Goal: Browse casually: Explore the website without a specific task or goal

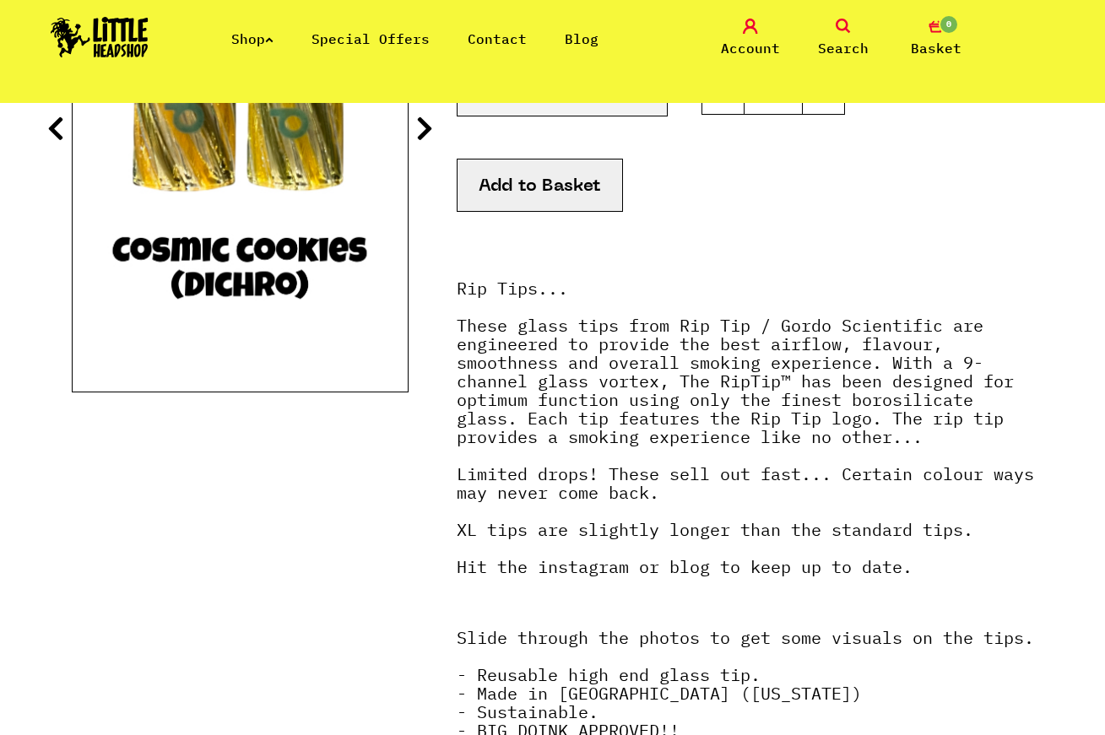
scroll to position [35, 0]
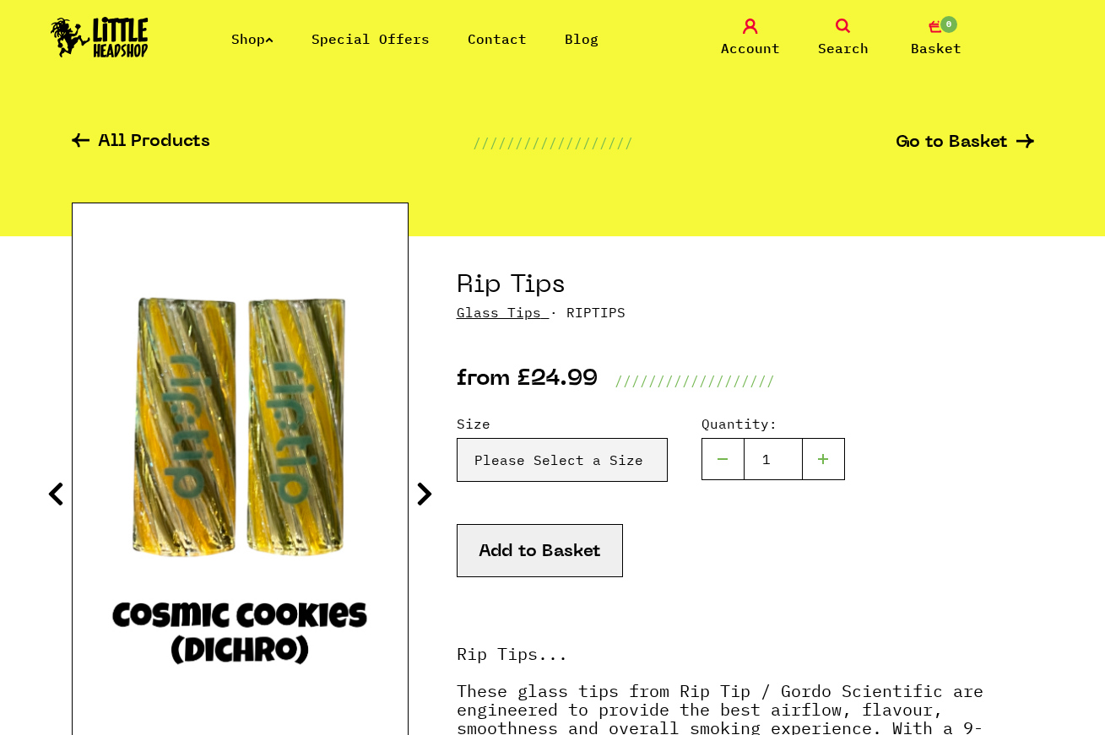
click at [247, 39] on link "Shop" at bounding box center [252, 38] width 42 height 17
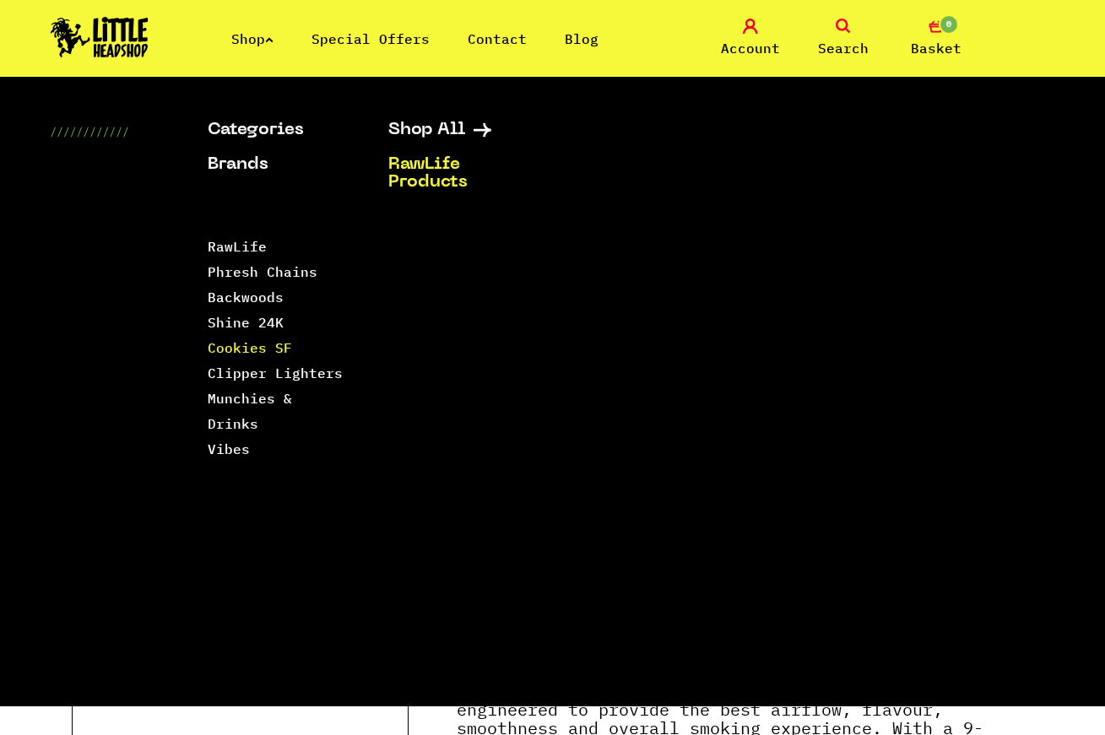
click at [280, 349] on link "Cookies SF" at bounding box center [250, 347] width 84 height 17
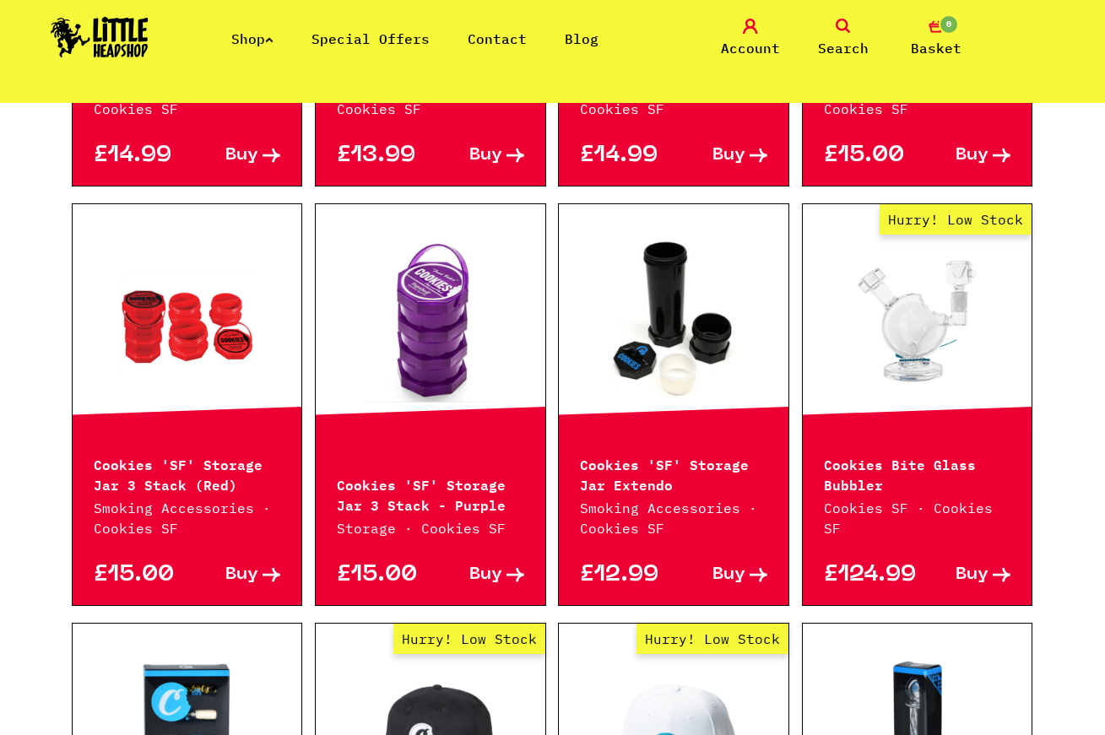
scroll to position [241, 0]
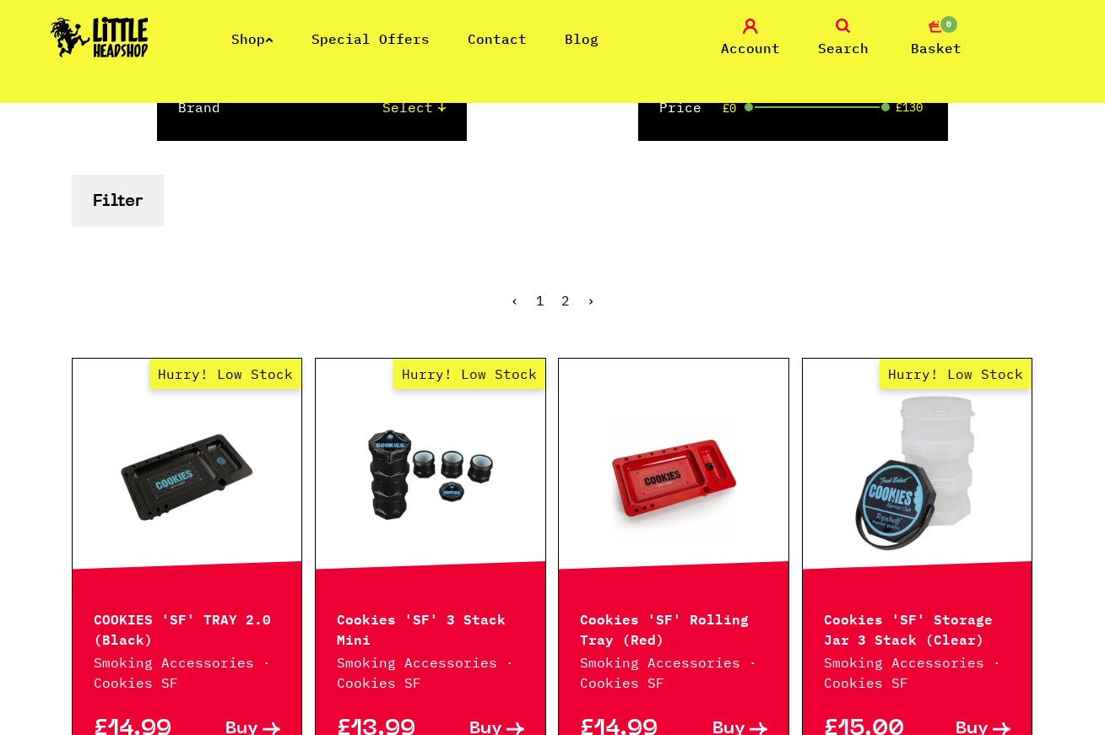
click at [565, 292] on link "2" at bounding box center [565, 300] width 8 height 17
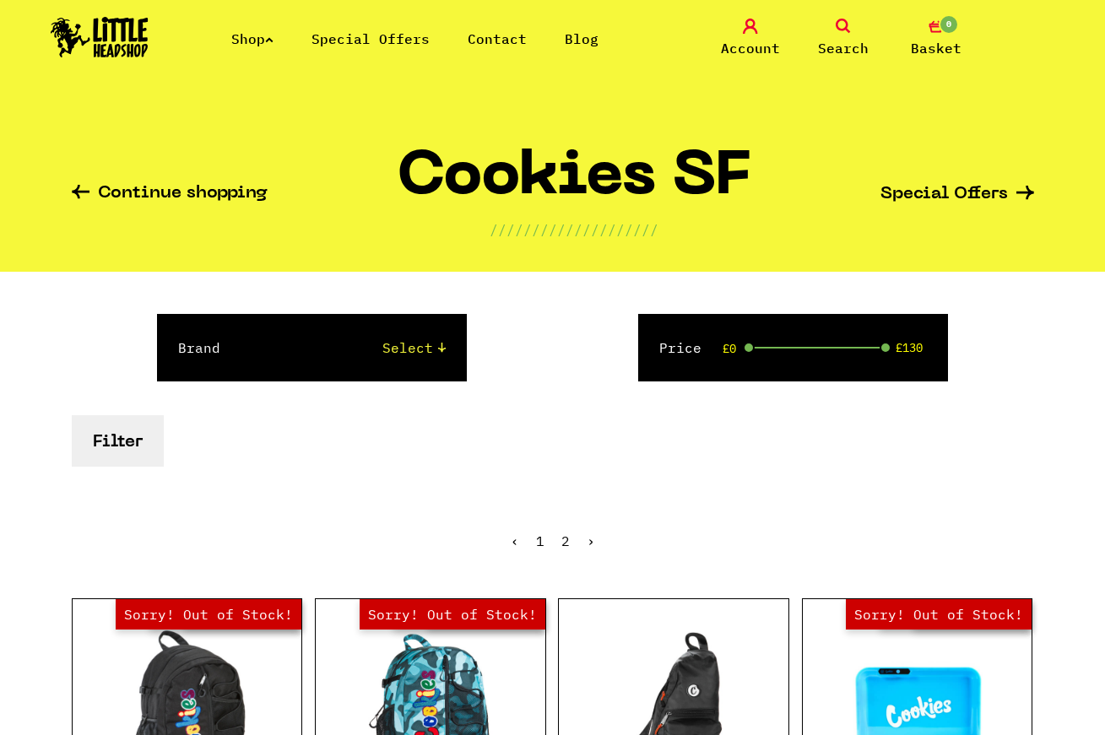
click at [250, 30] on link "Shop" at bounding box center [252, 38] width 42 height 17
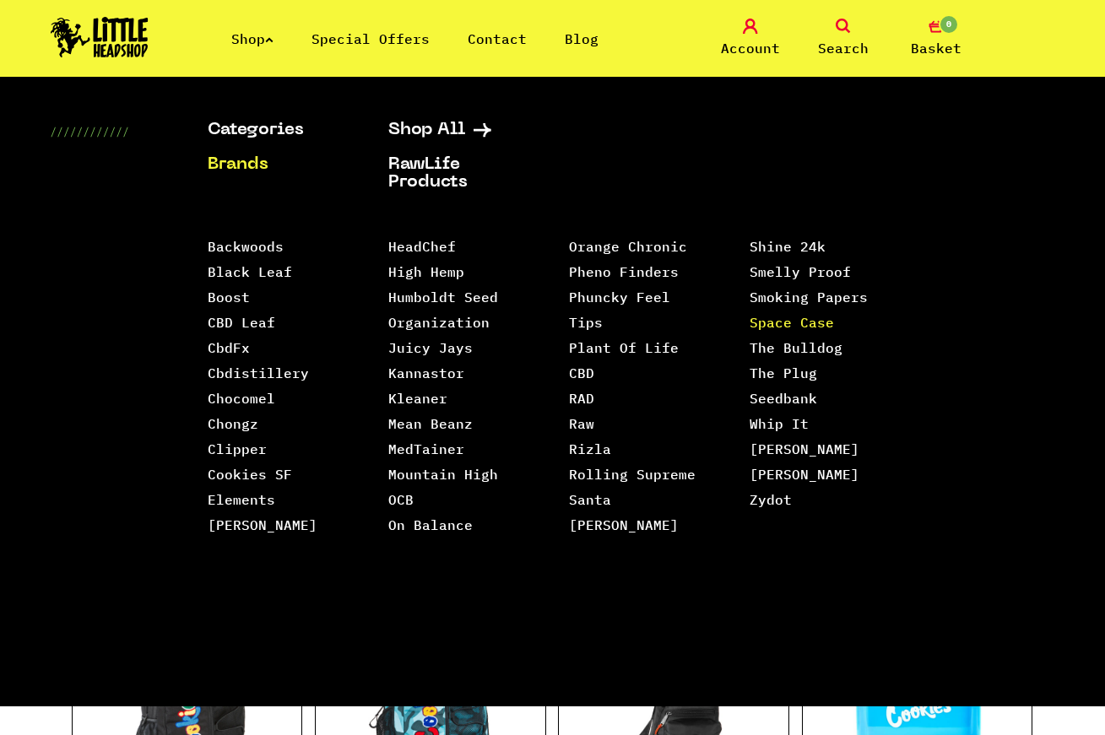
click at [820, 314] on link "Space Case" at bounding box center [791, 322] width 84 height 17
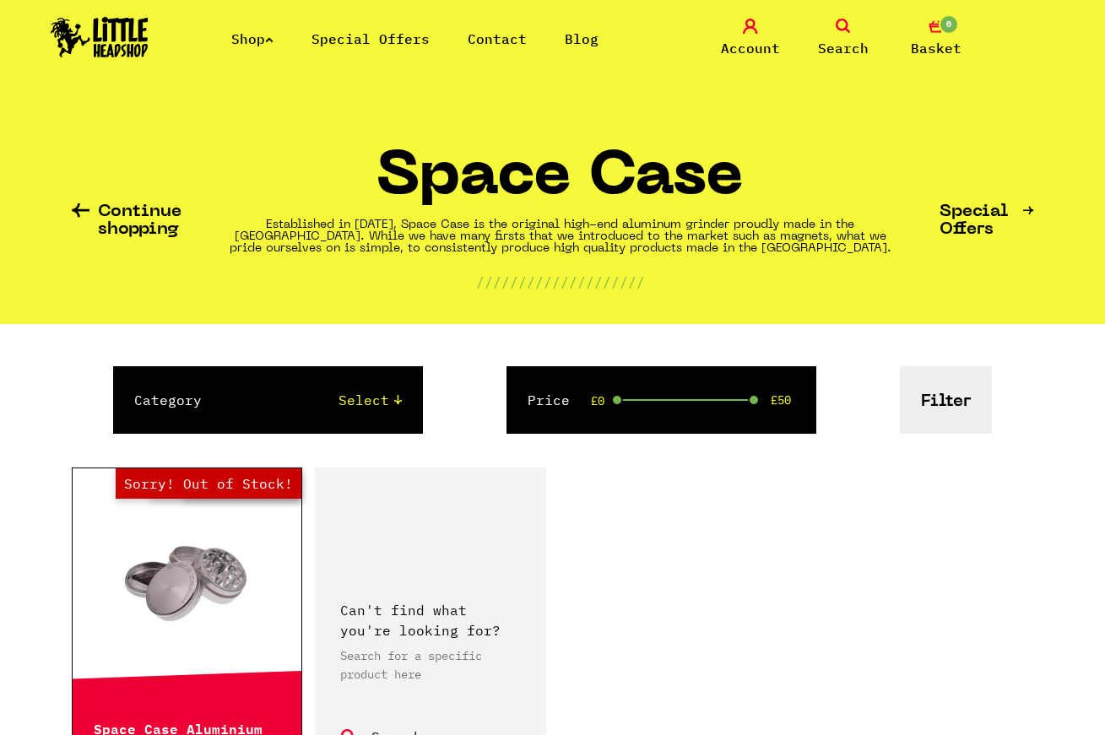
click at [281, 40] on ul "Shop Special Offers Contact Blog" at bounding box center [433, 39] width 405 height 20
click at [263, 40] on link "Shop" at bounding box center [252, 38] width 42 height 17
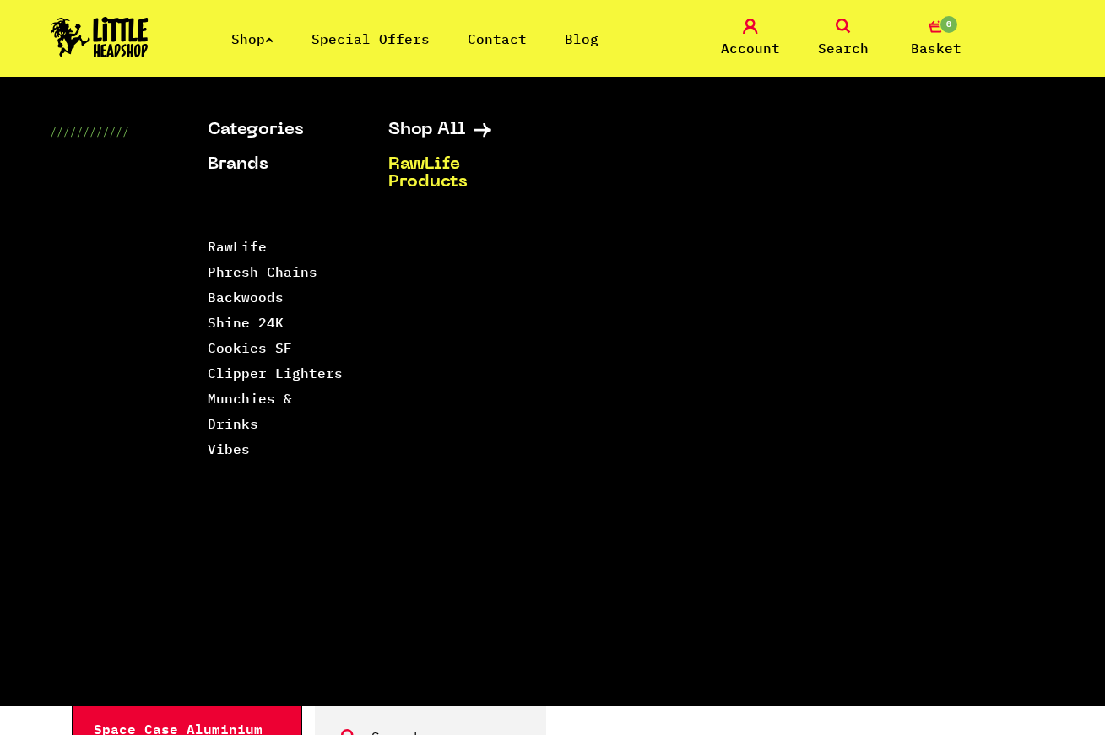
click at [431, 169] on link "RawLife Products" at bounding box center [457, 173] width 138 height 35
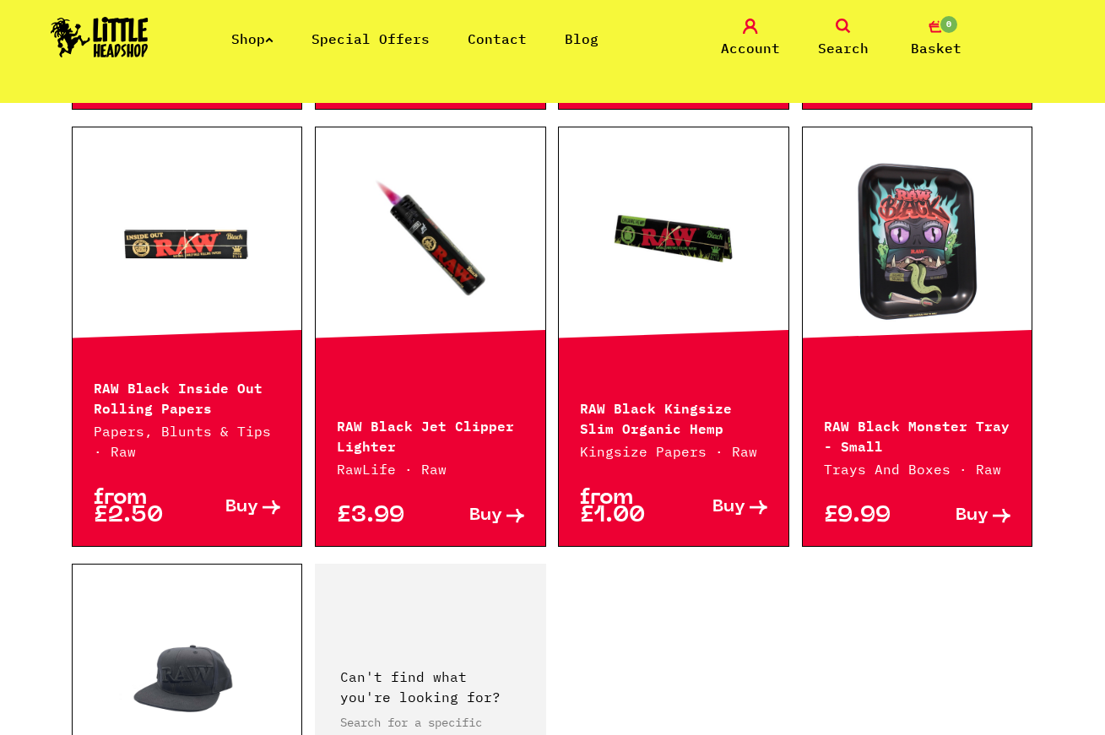
scroll to position [2457, 0]
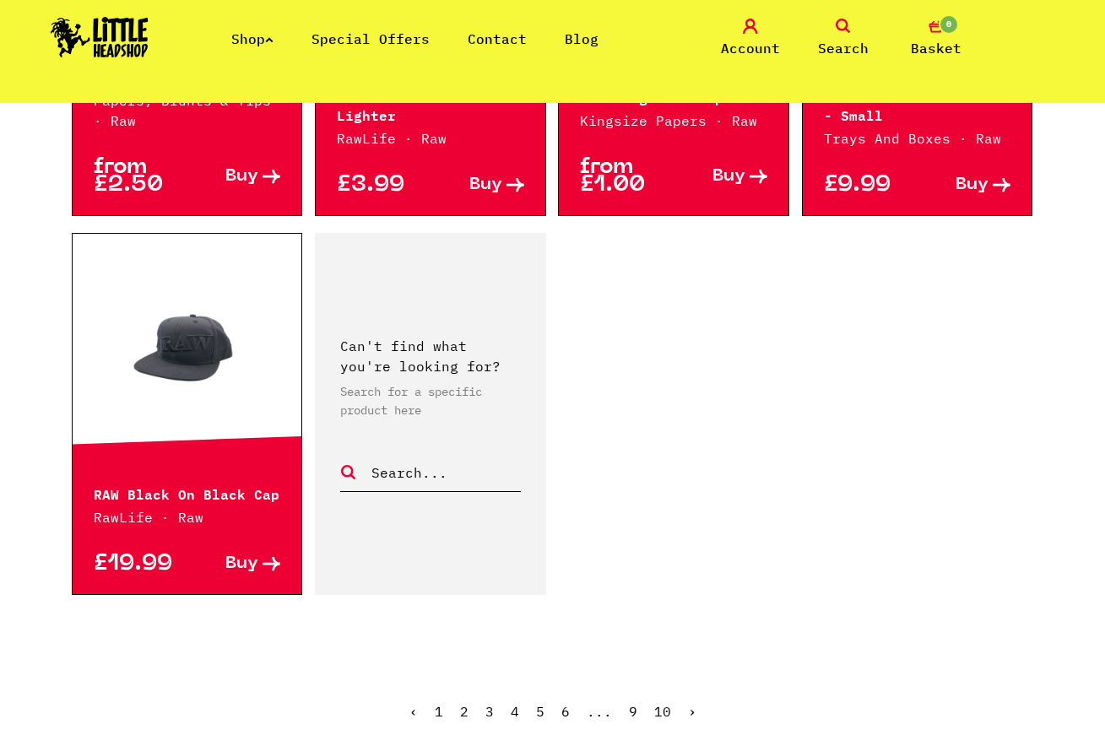
click at [465, 688] on ul "‹ 1 2 3 4 5 6 ... 9 10 ›" at bounding box center [553, 724] width 962 height 73
click at [464, 703] on link "2" at bounding box center [464, 711] width 8 height 17
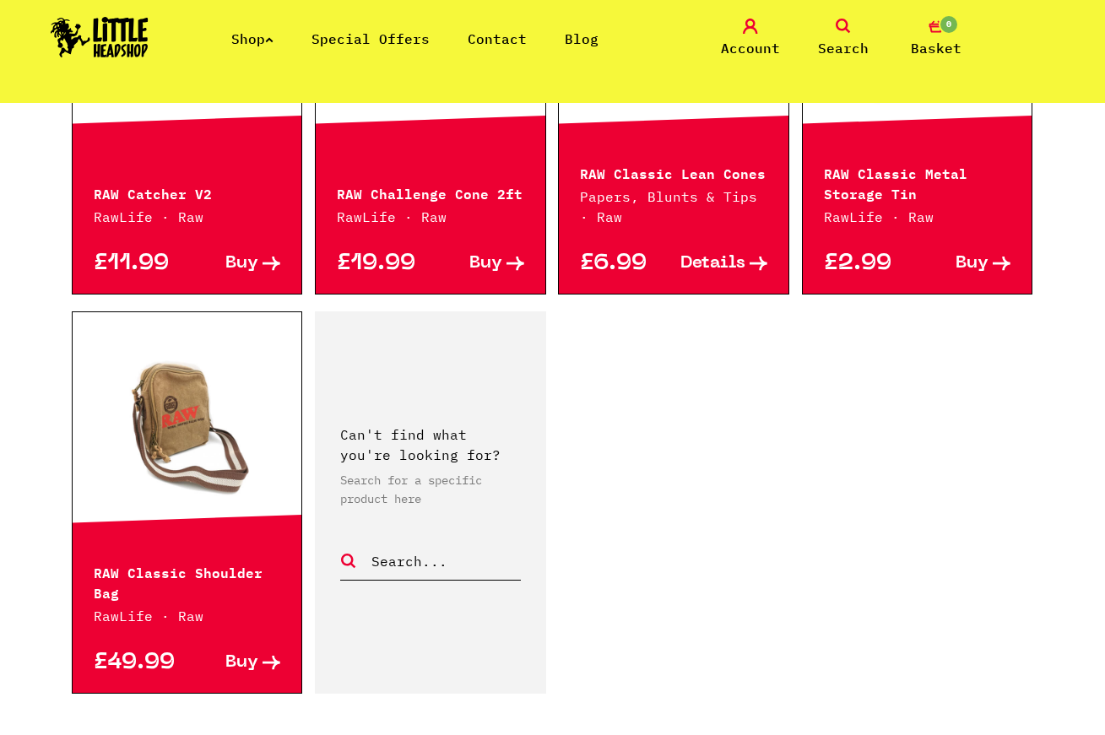
scroll to position [2469, 0]
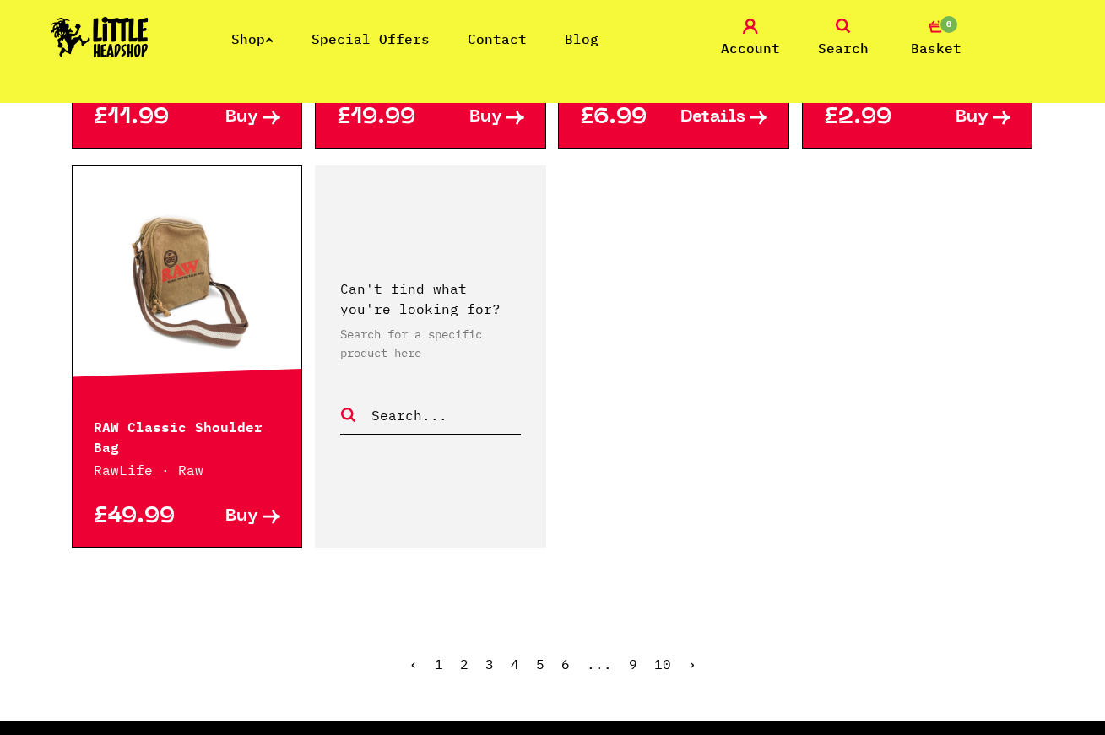
click at [489, 659] on link "3" at bounding box center [489, 664] width 8 height 17
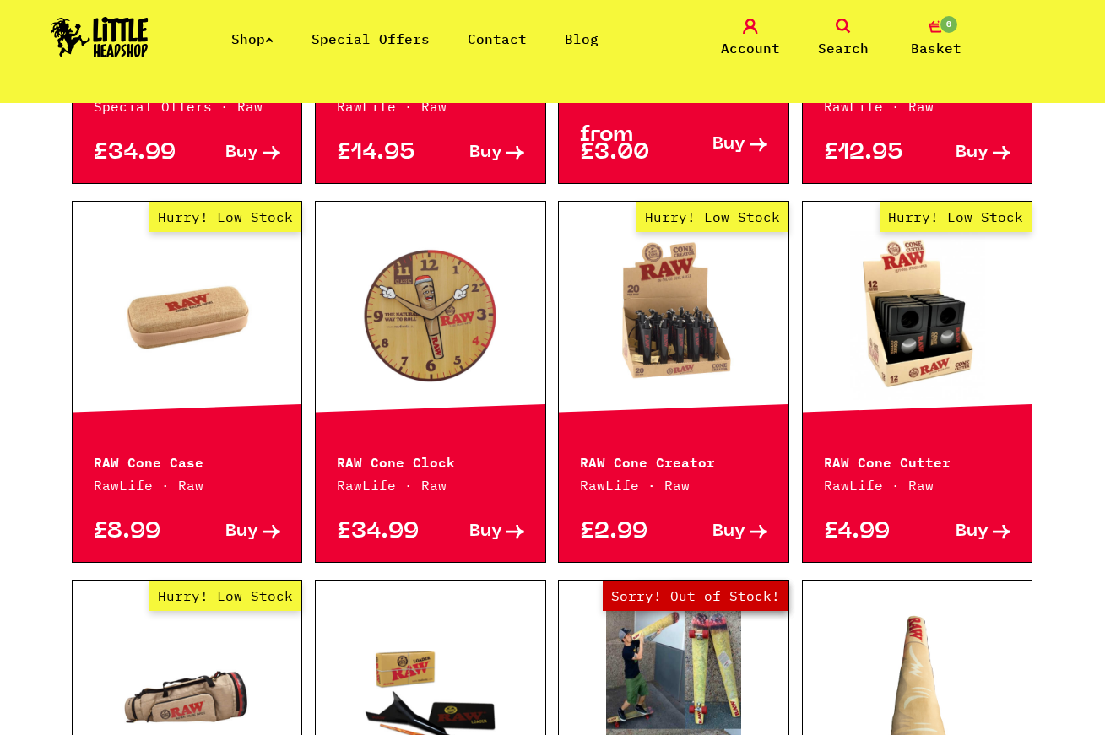
scroll to position [214, 0]
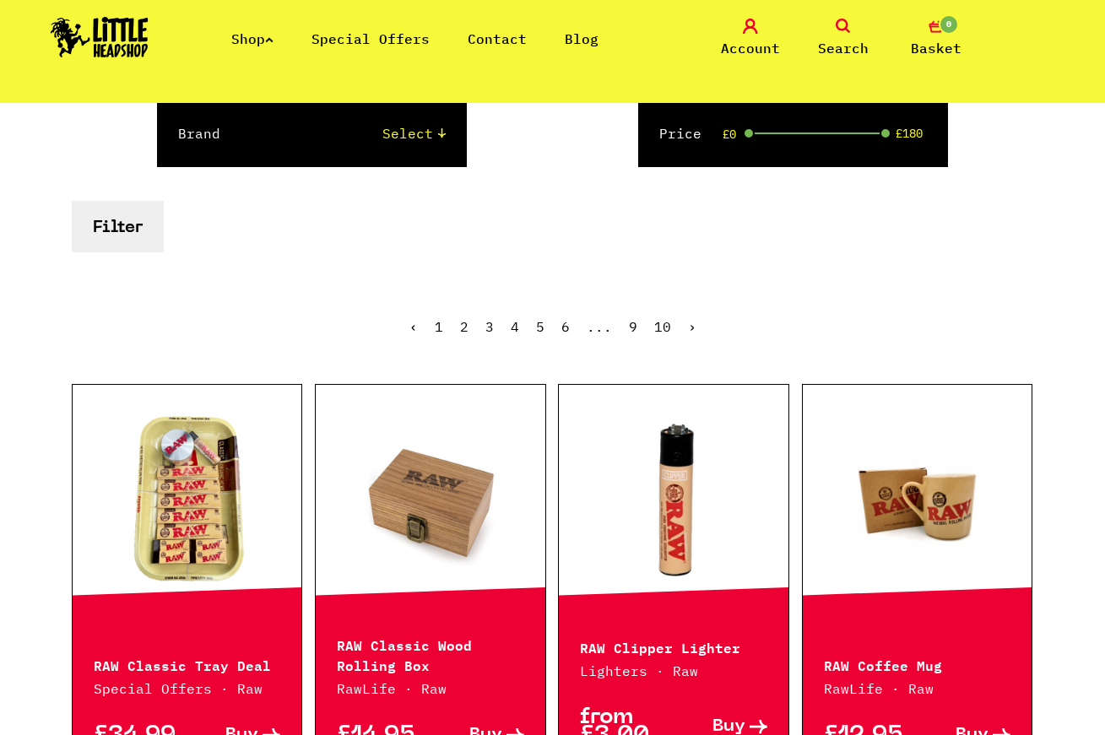
click at [901, 546] on link at bounding box center [918, 498] width 230 height 169
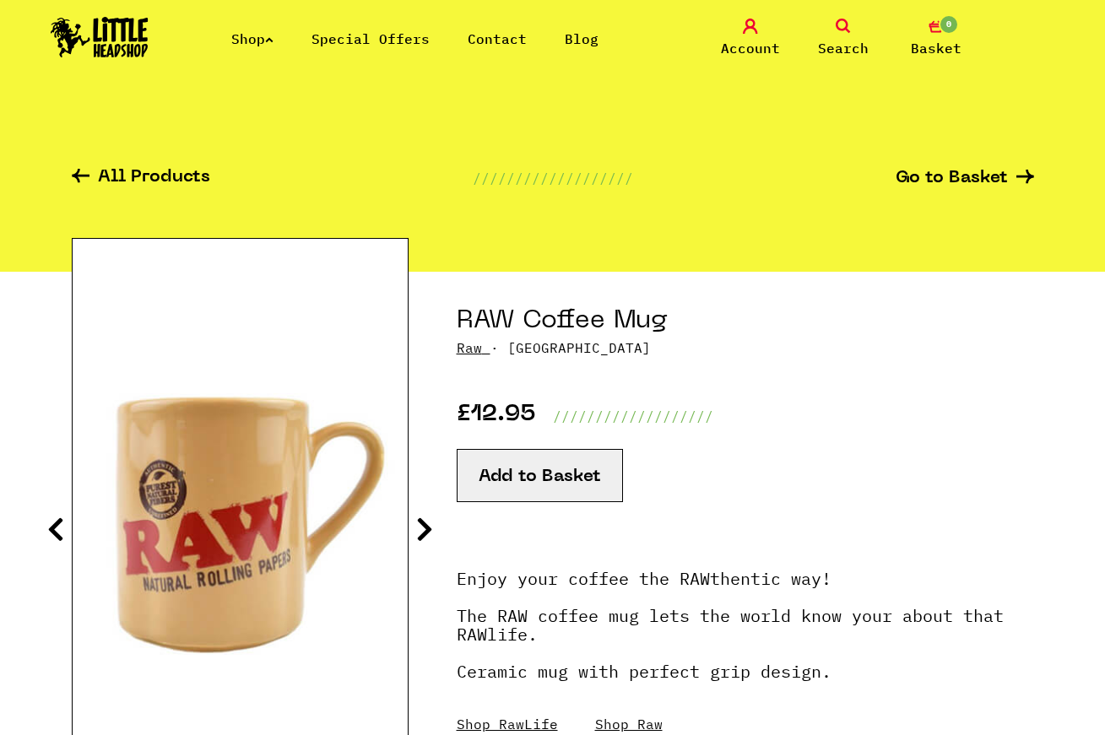
click at [172, 170] on link "All Products" at bounding box center [141, 178] width 138 height 19
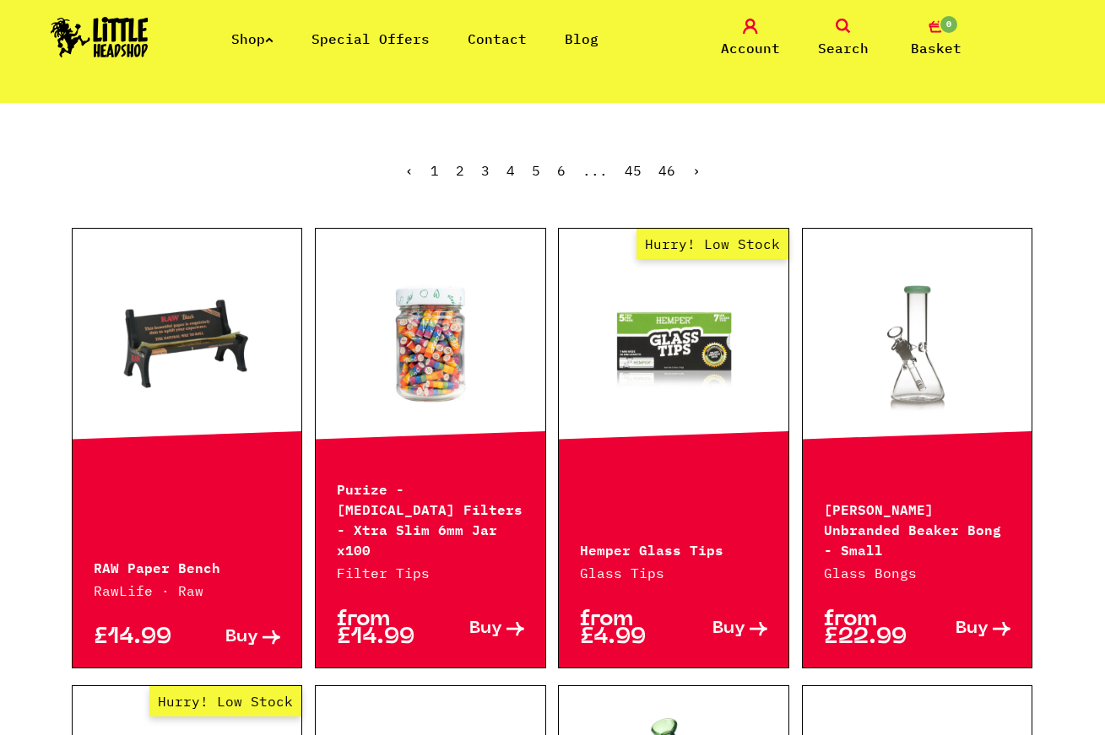
scroll to position [392, 0]
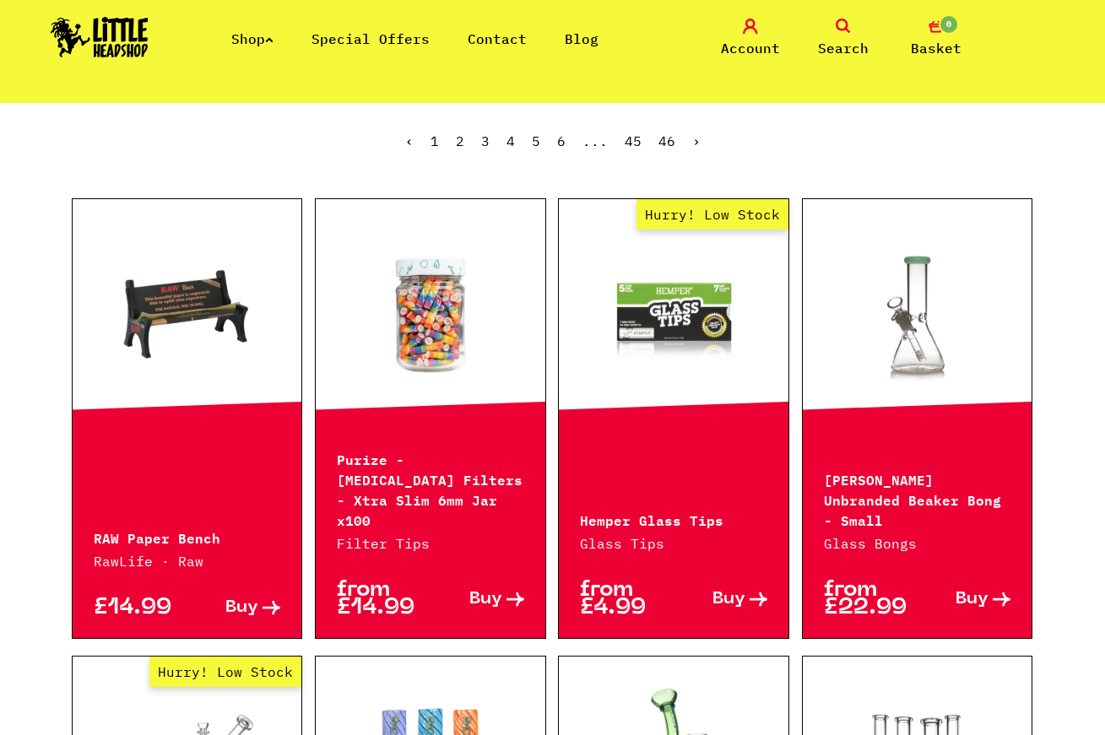
click at [82, 38] on img at bounding box center [100, 37] width 98 height 41
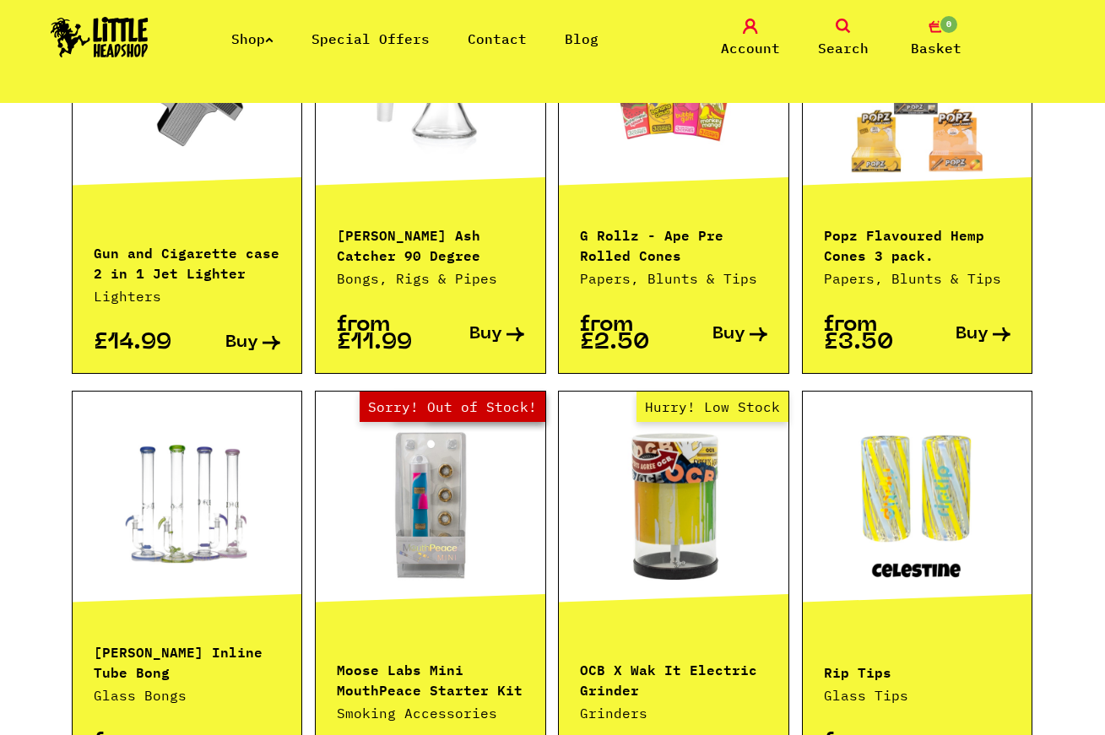
scroll to position [1511, 0]
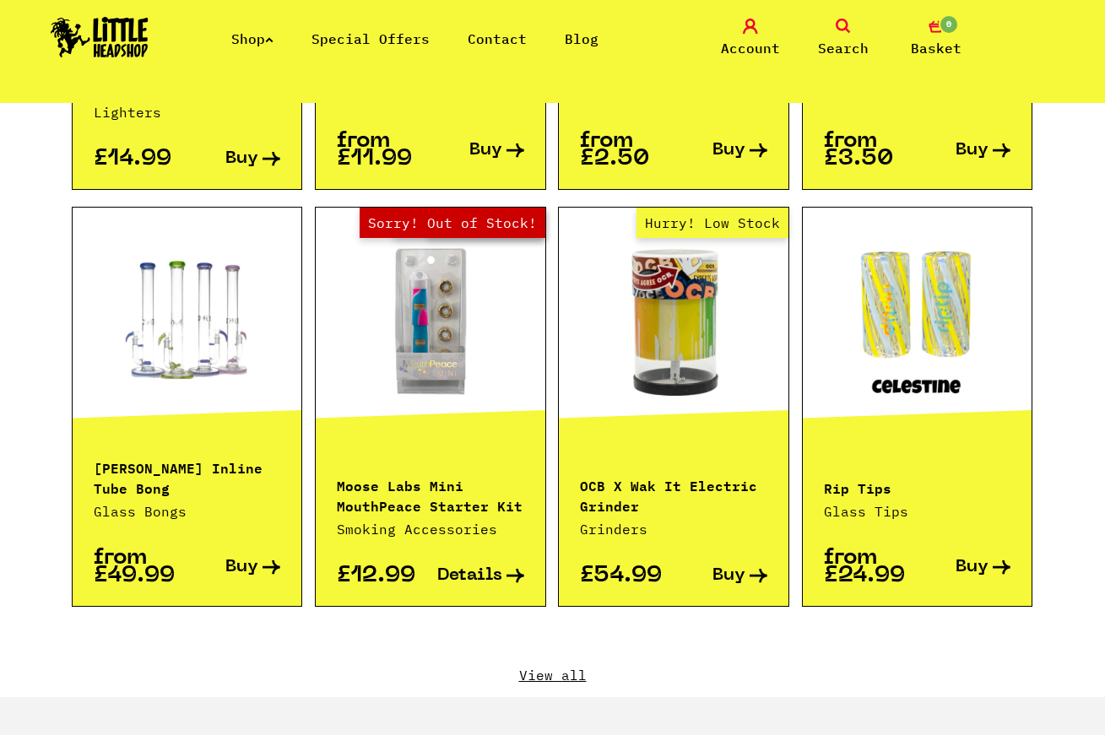
click at [566, 666] on link "View all" at bounding box center [553, 675] width 962 height 19
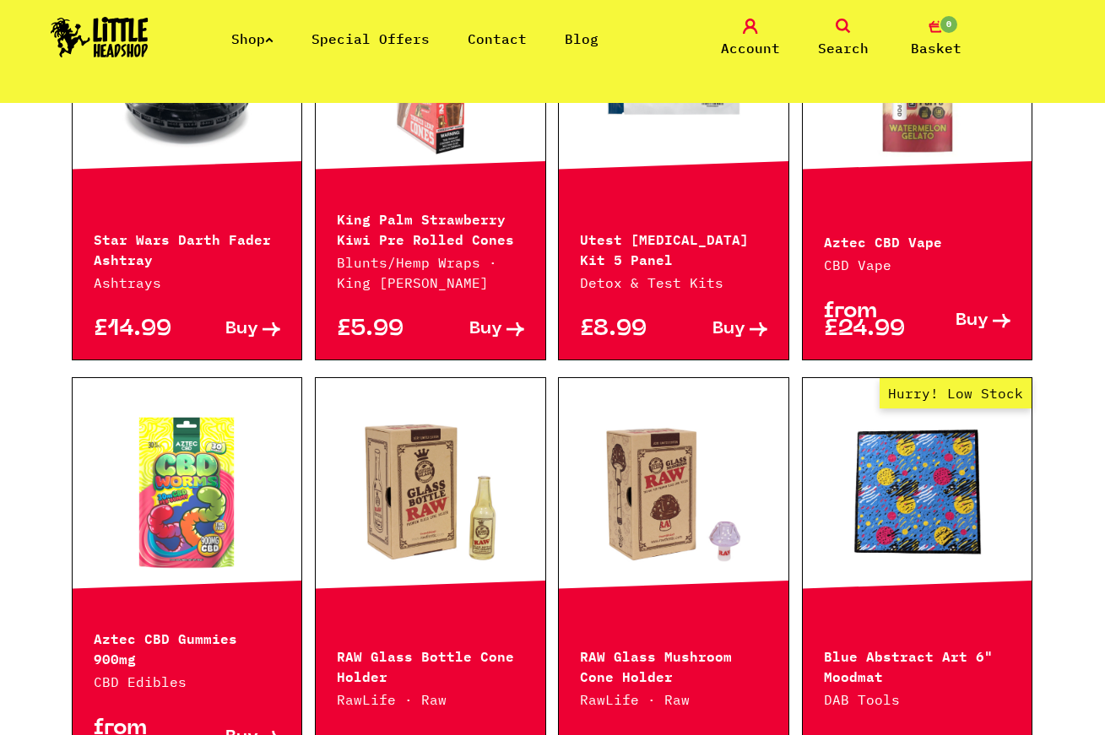
scroll to position [2117, 0]
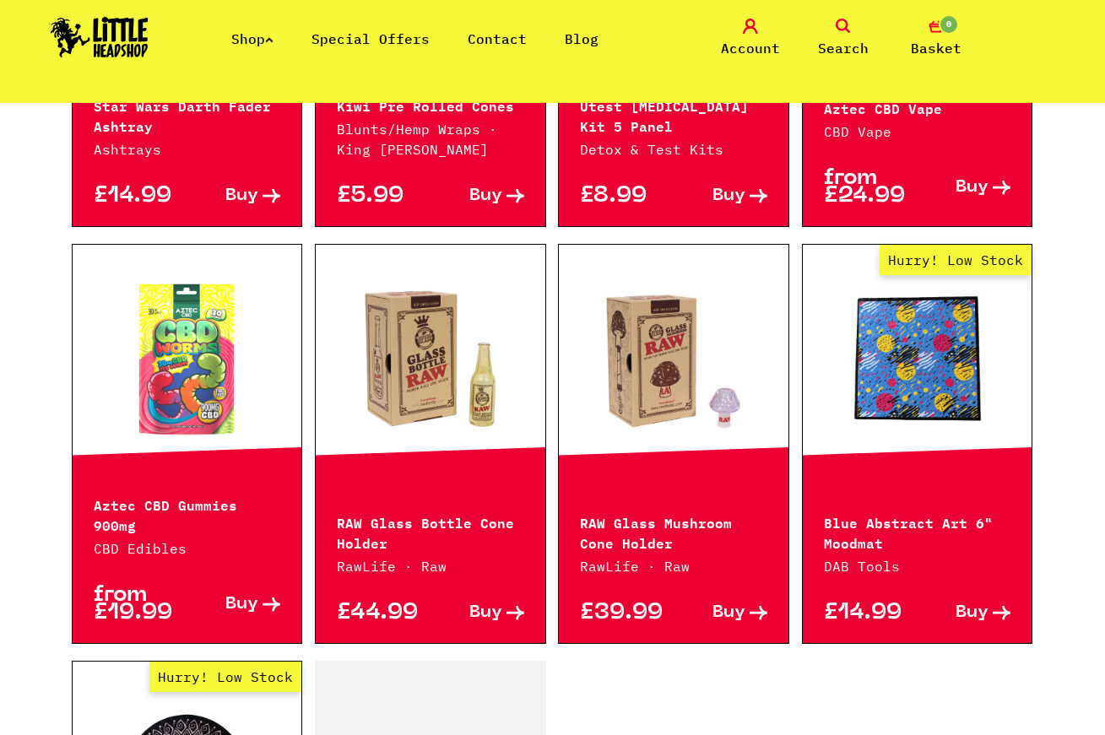
click at [669, 322] on link at bounding box center [674, 358] width 230 height 169
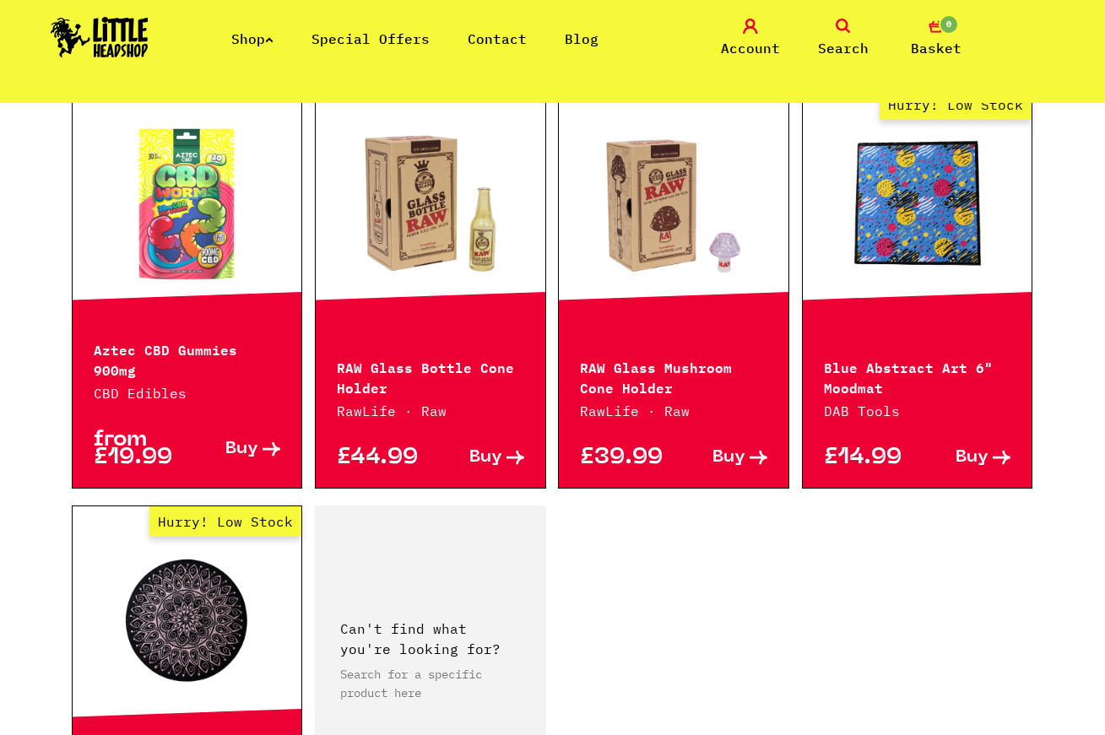
scroll to position [2600, 0]
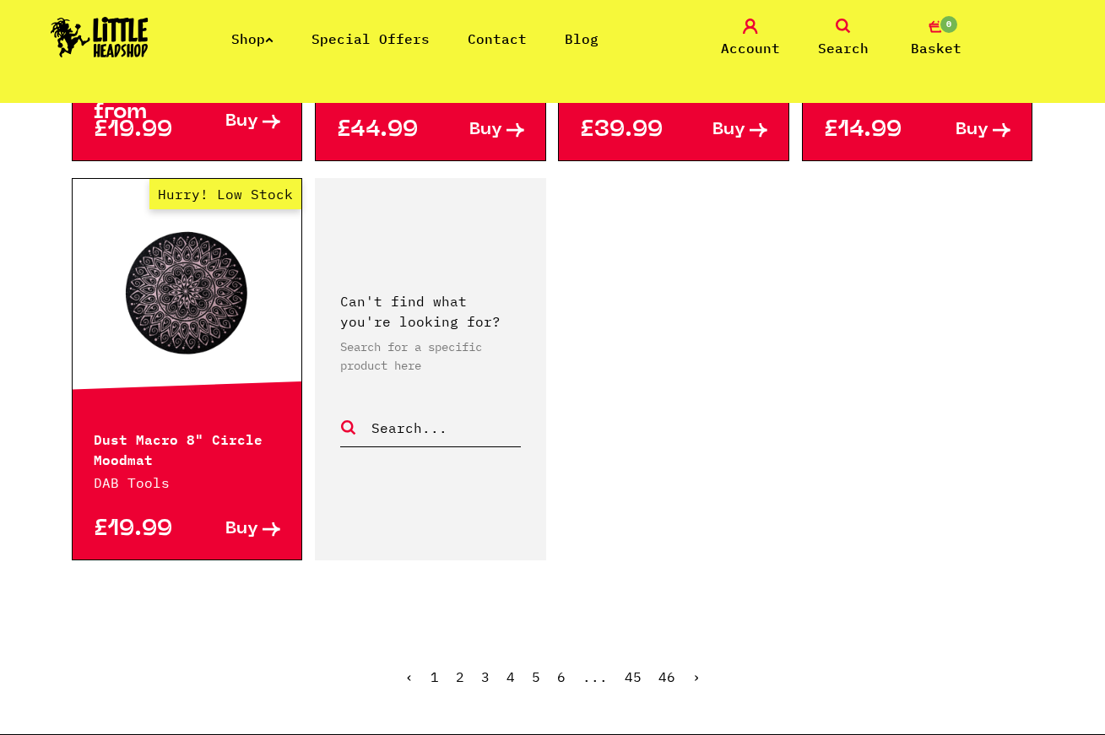
click at [485, 668] on link "3" at bounding box center [485, 676] width 8 height 17
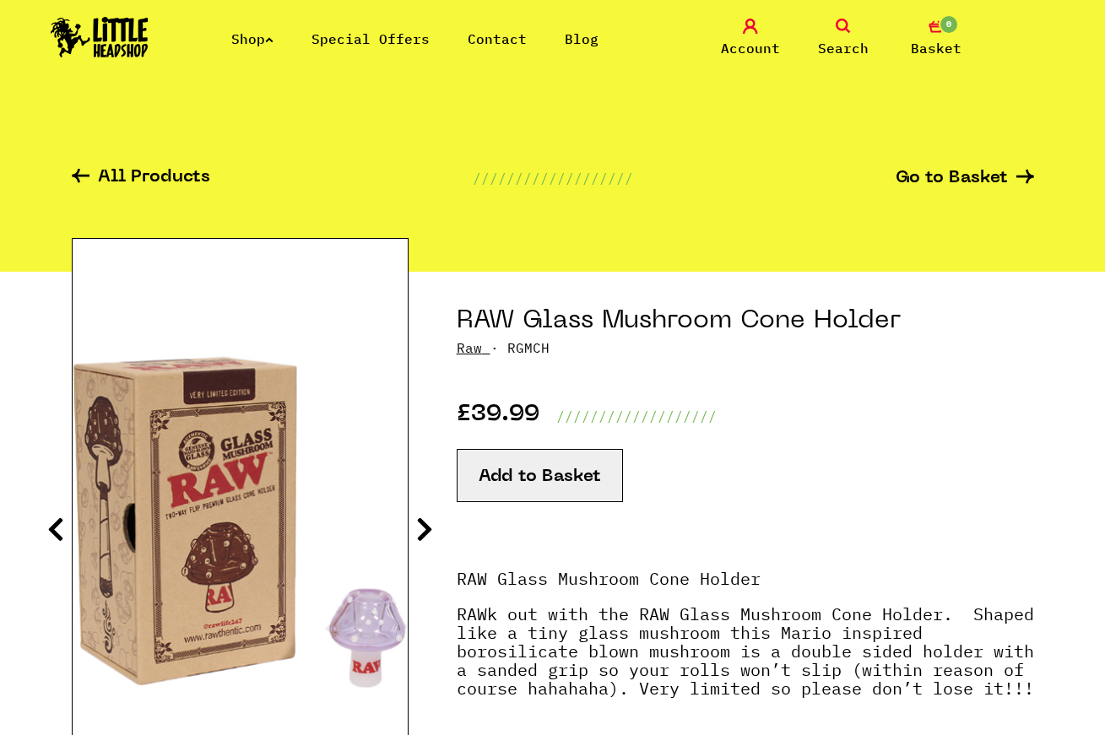
click at [425, 536] on icon at bounding box center [424, 529] width 17 height 27
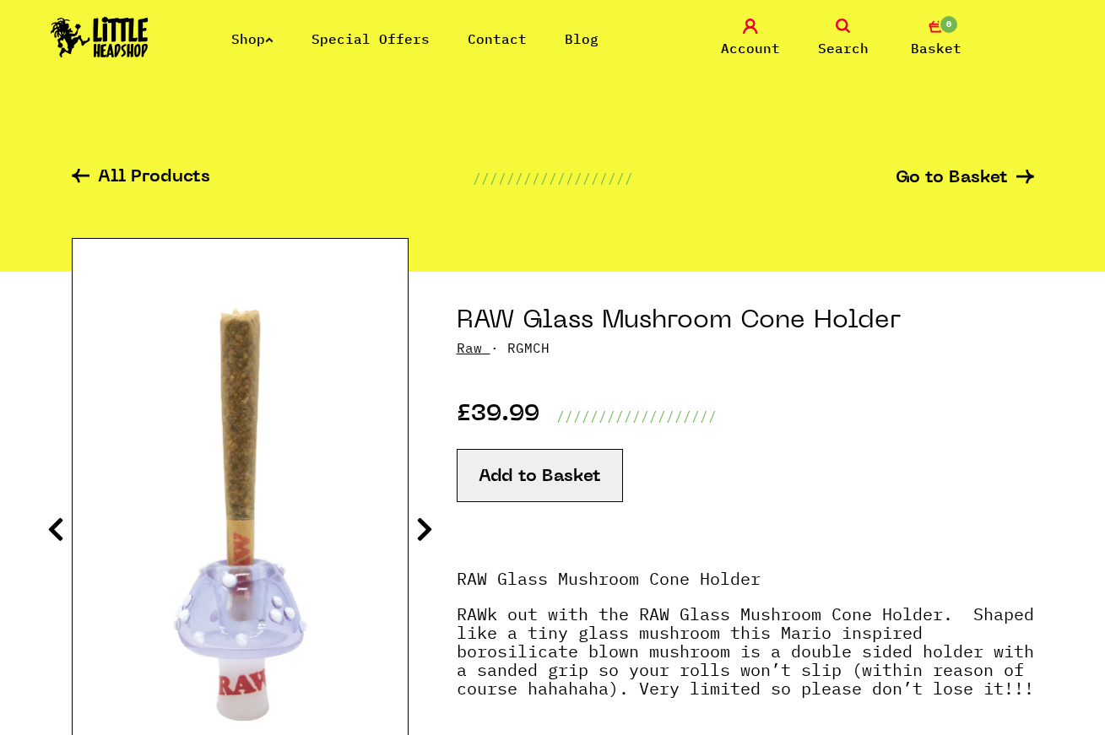
click at [429, 533] on icon at bounding box center [424, 529] width 17 height 27
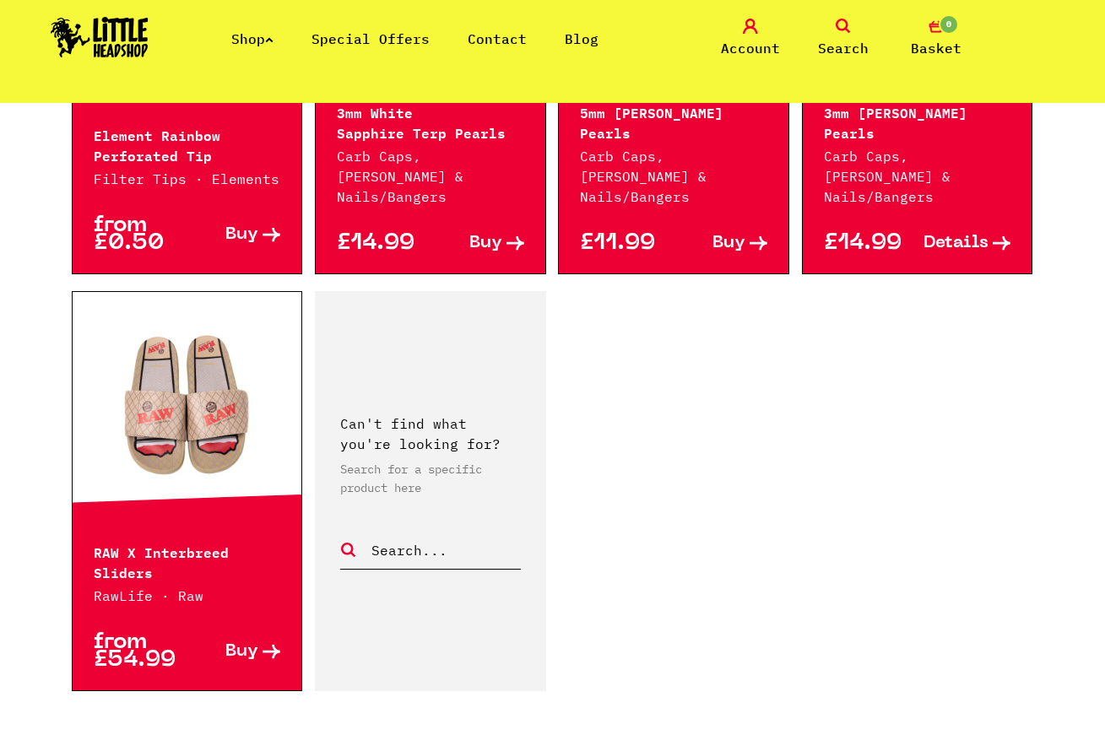
scroll to position [2645, 0]
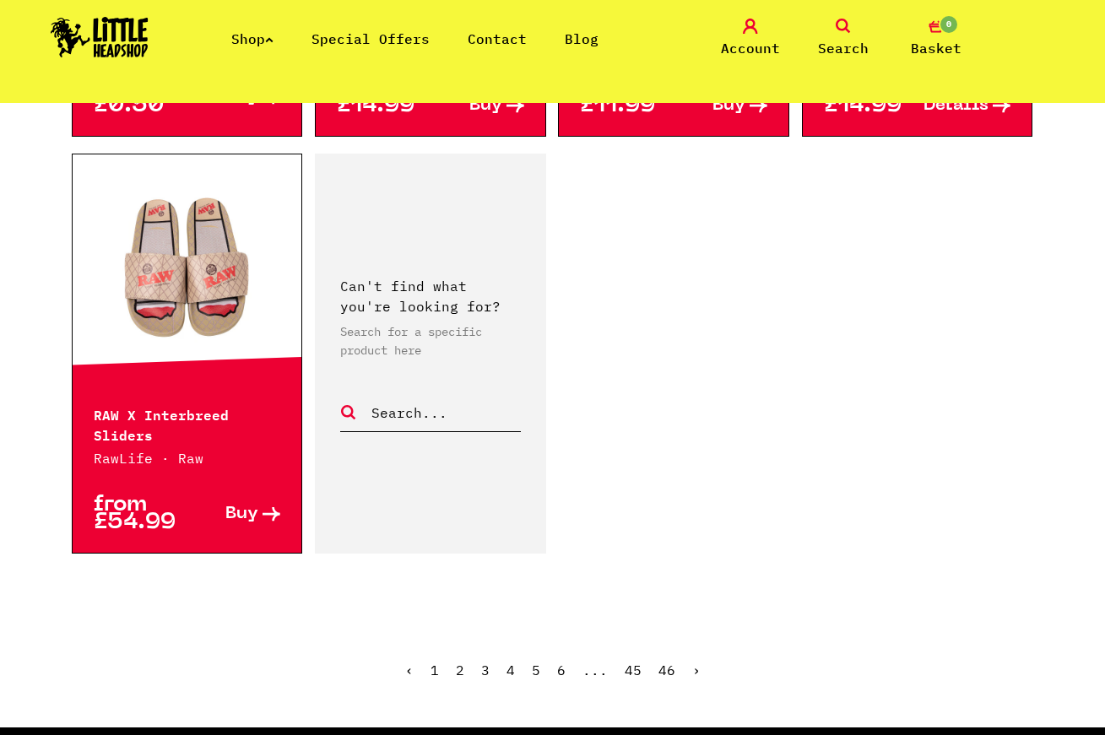
click at [509, 662] on link "4" at bounding box center [510, 670] width 8 height 17
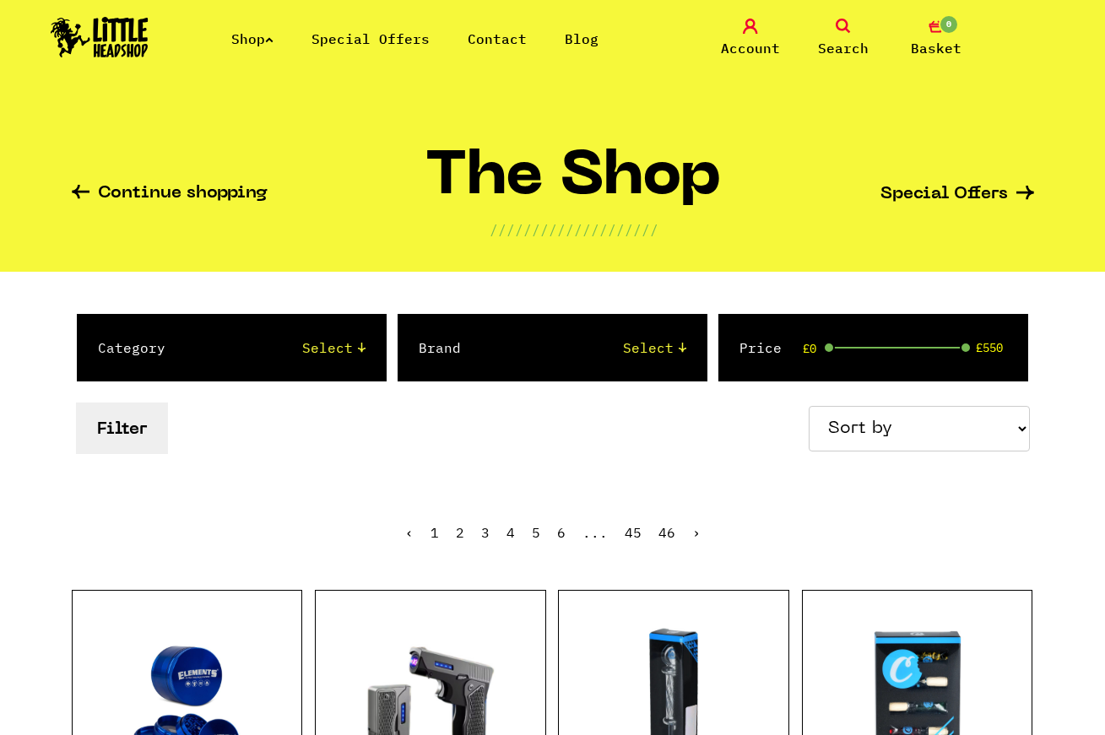
scroll to position [309, 0]
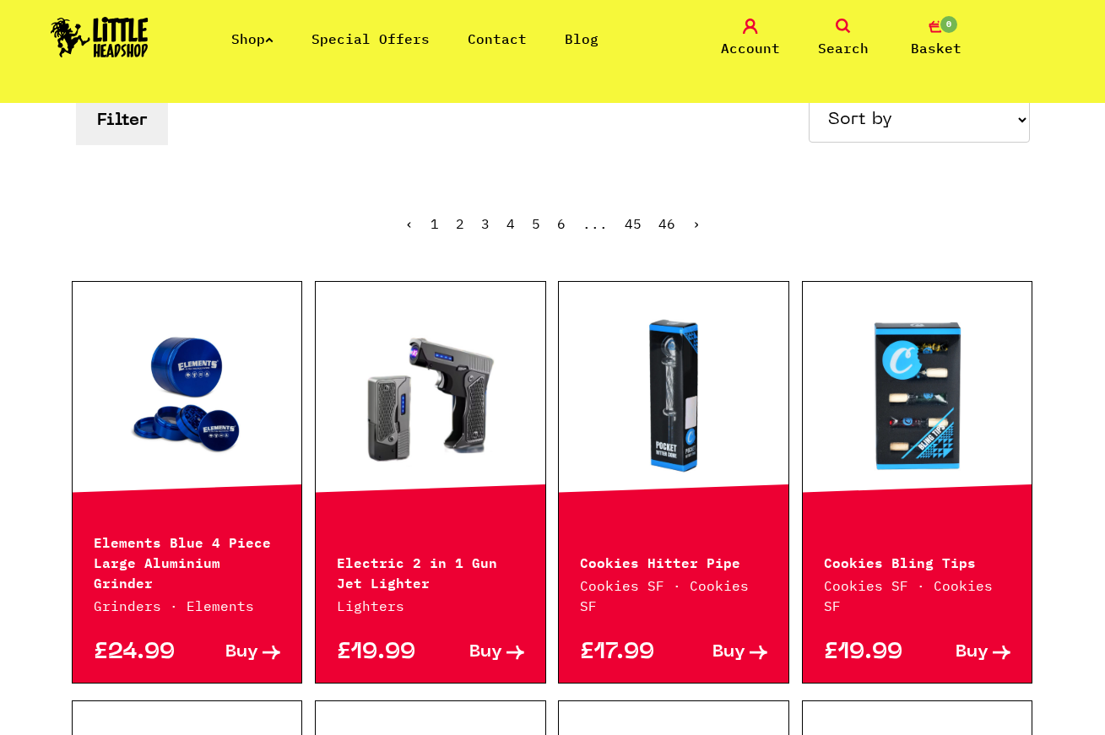
click at [979, 463] on link at bounding box center [918, 395] width 230 height 169
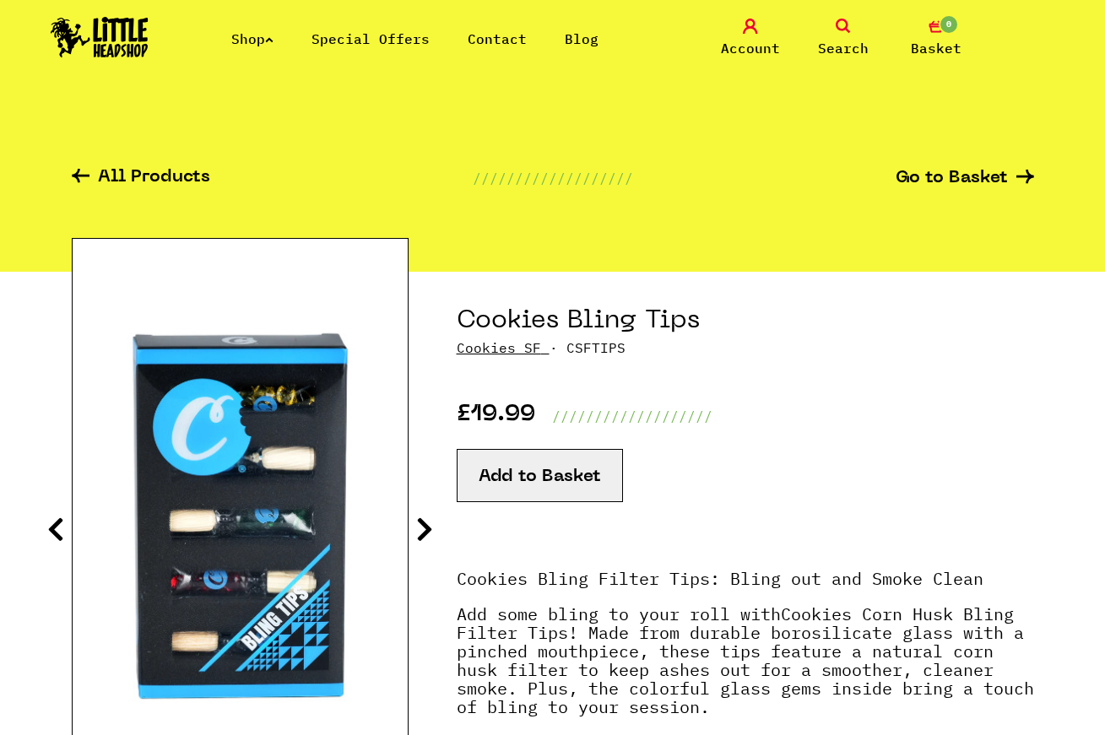
click at [431, 532] on icon at bounding box center [424, 529] width 17 height 27
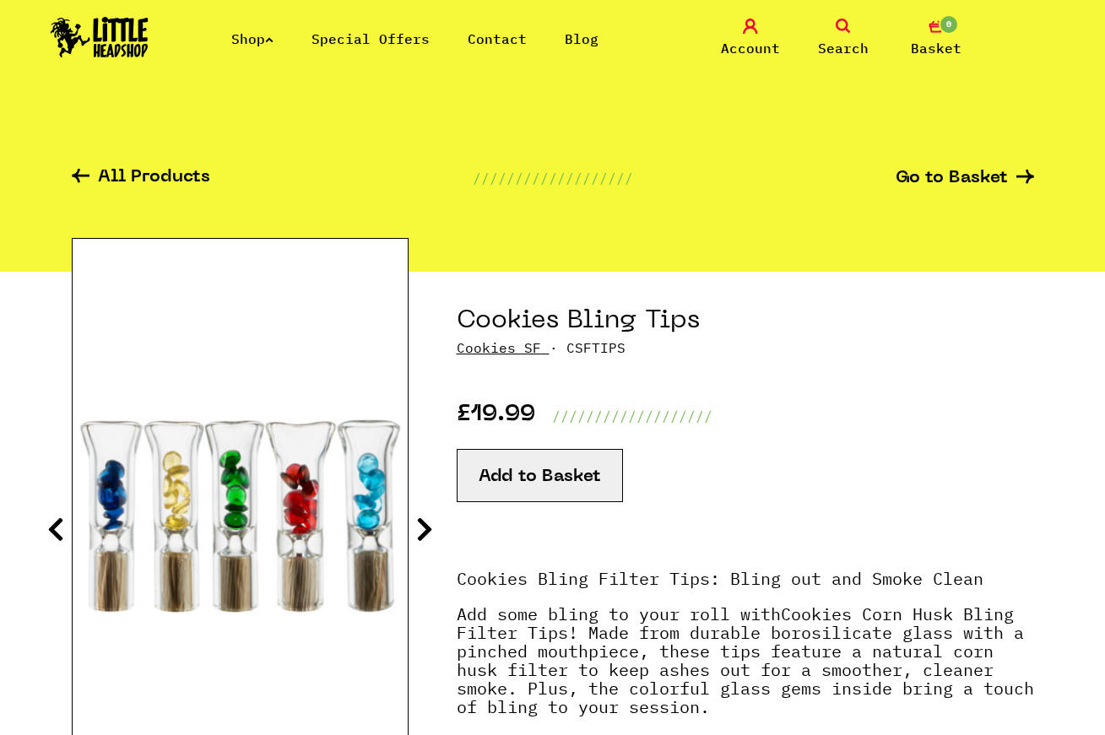
click at [429, 533] on icon at bounding box center [424, 529] width 17 height 27
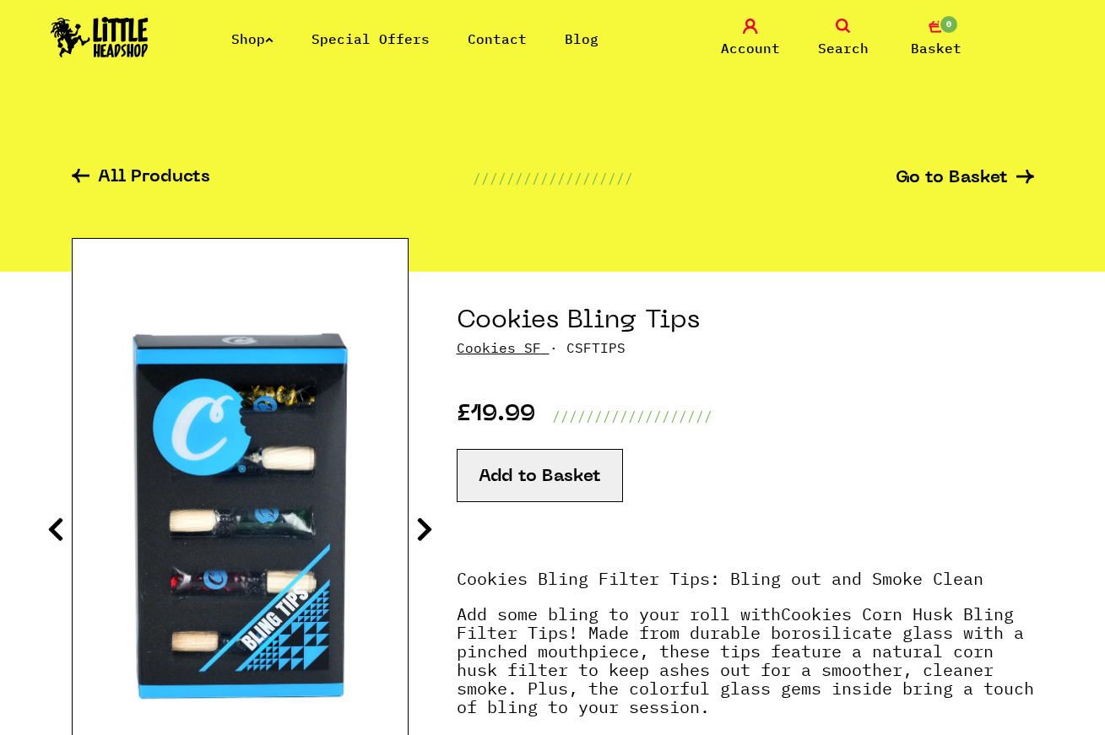
click at [426, 534] on icon at bounding box center [424, 529] width 17 height 27
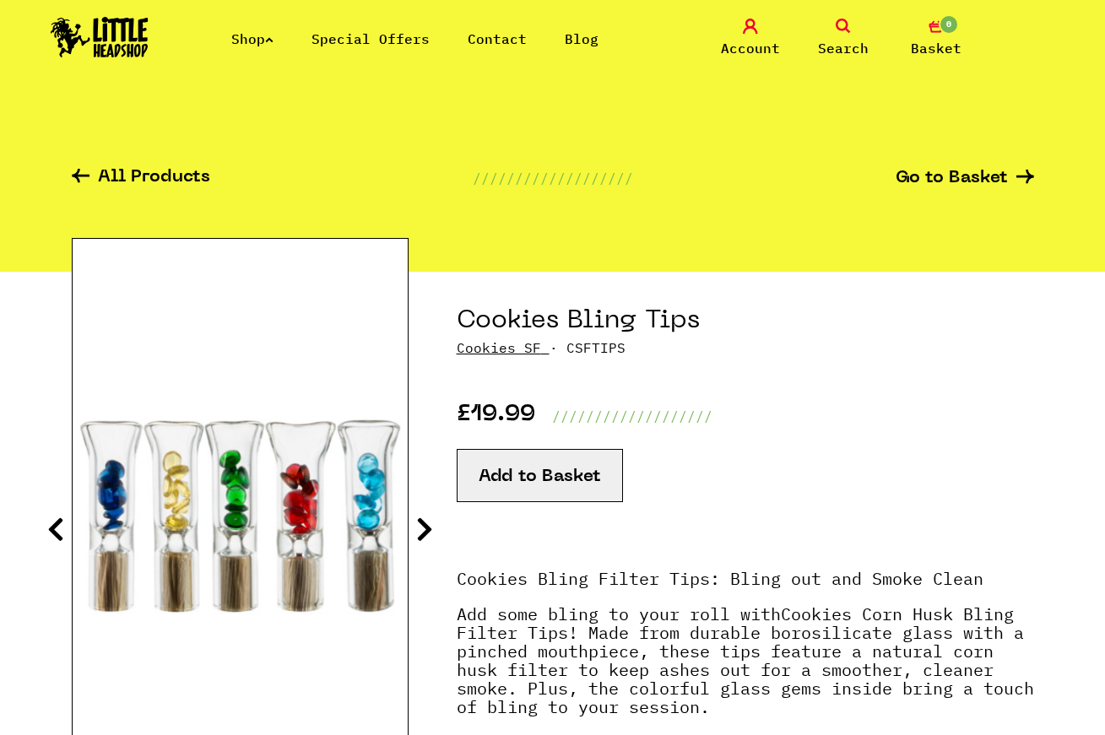
click at [428, 527] on icon at bounding box center [424, 529] width 17 height 27
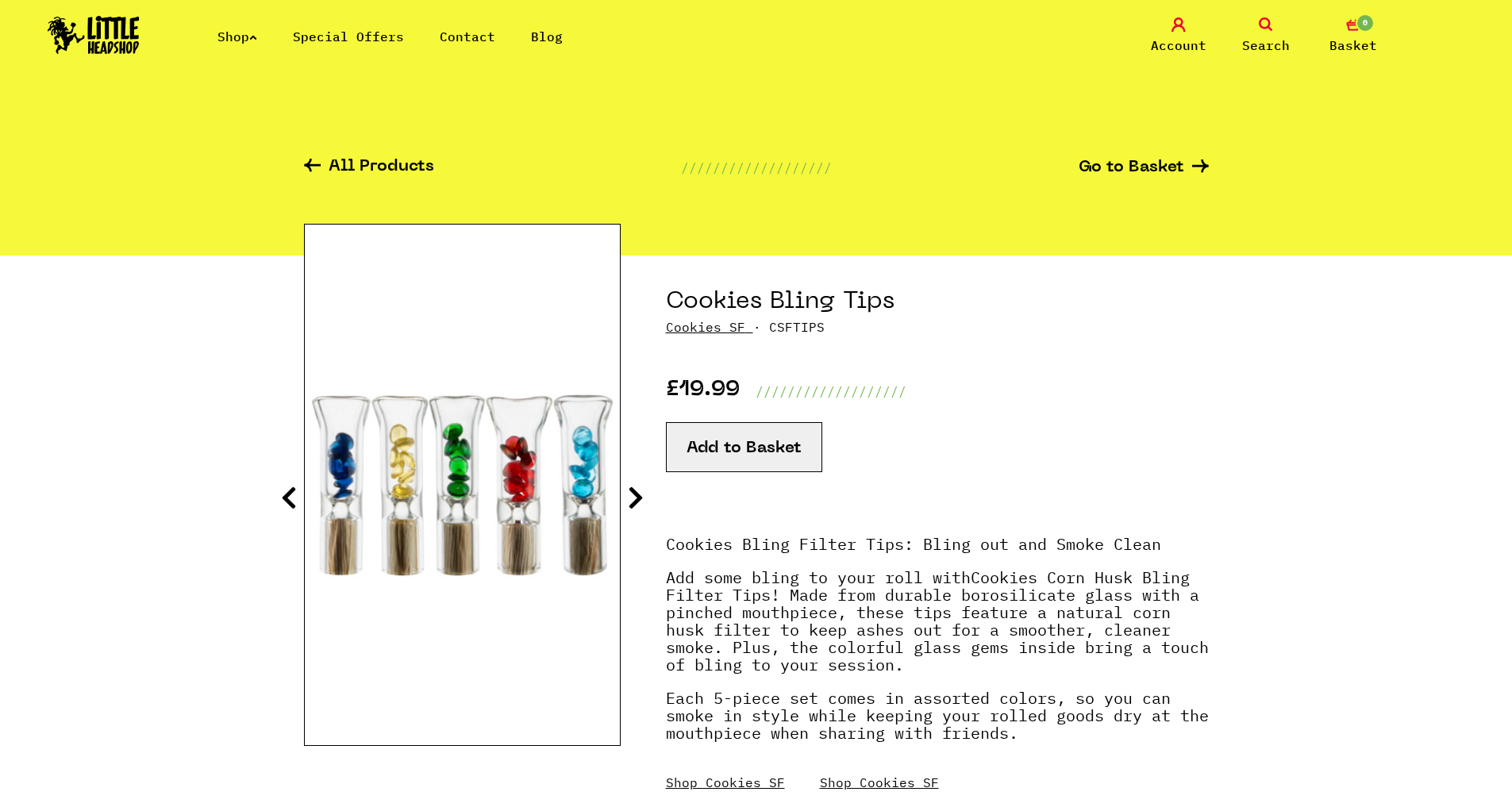
click at [387, 153] on div "All Products /////////////////// Go to Basket" at bounding box center [756, 176] width 905 height 159
click at [401, 166] on link "All Products" at bounding box center [369, 167] width 130 height 18
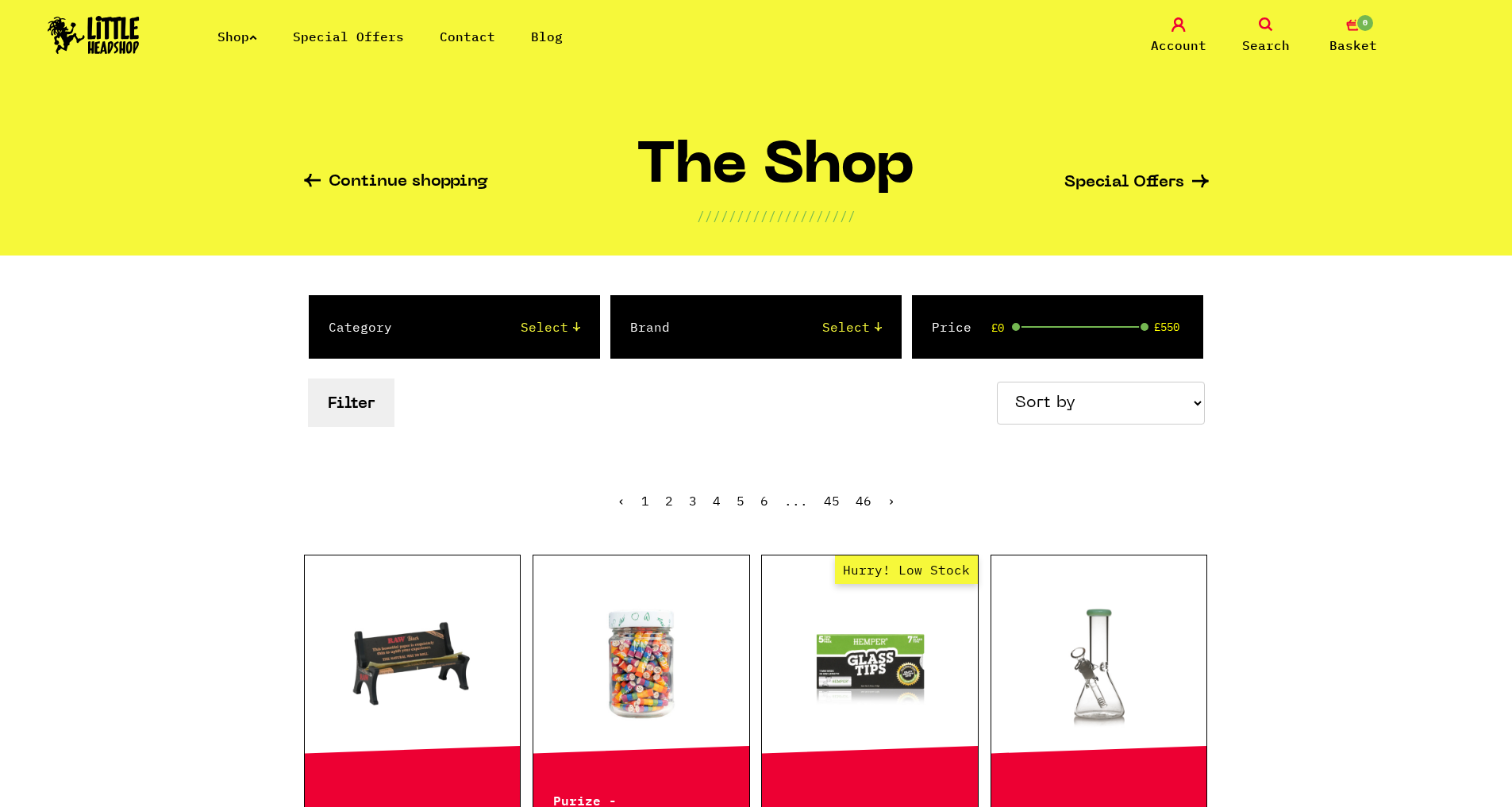
scroll to position [146, 0]
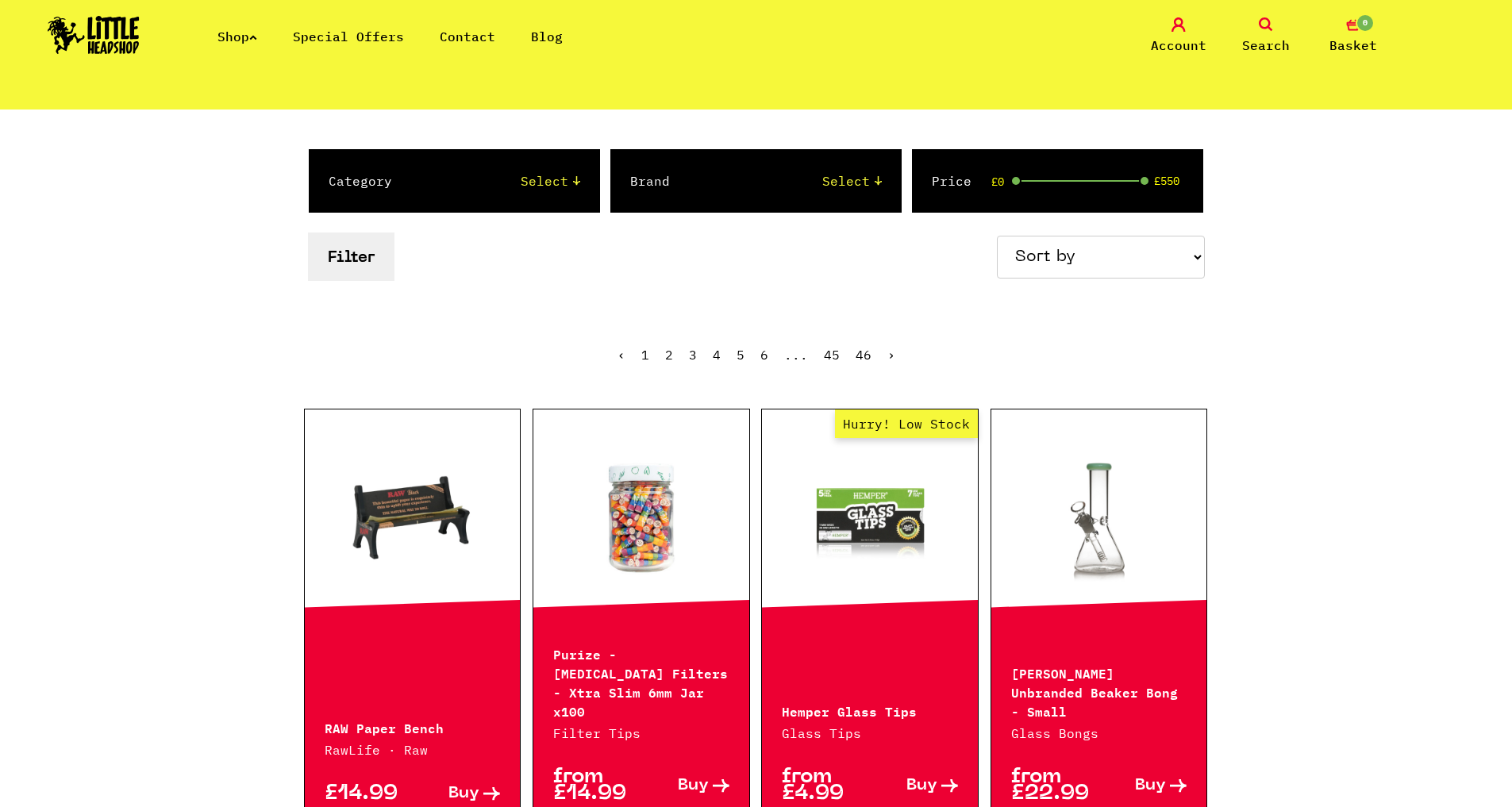
click at [835, 201] on div "Brand Select Amsterdam Glass Backwoods Basil Bush Black Leaf Blue Moon Hemp Boo…" at bounding box center [756, 182] width 291 height 64
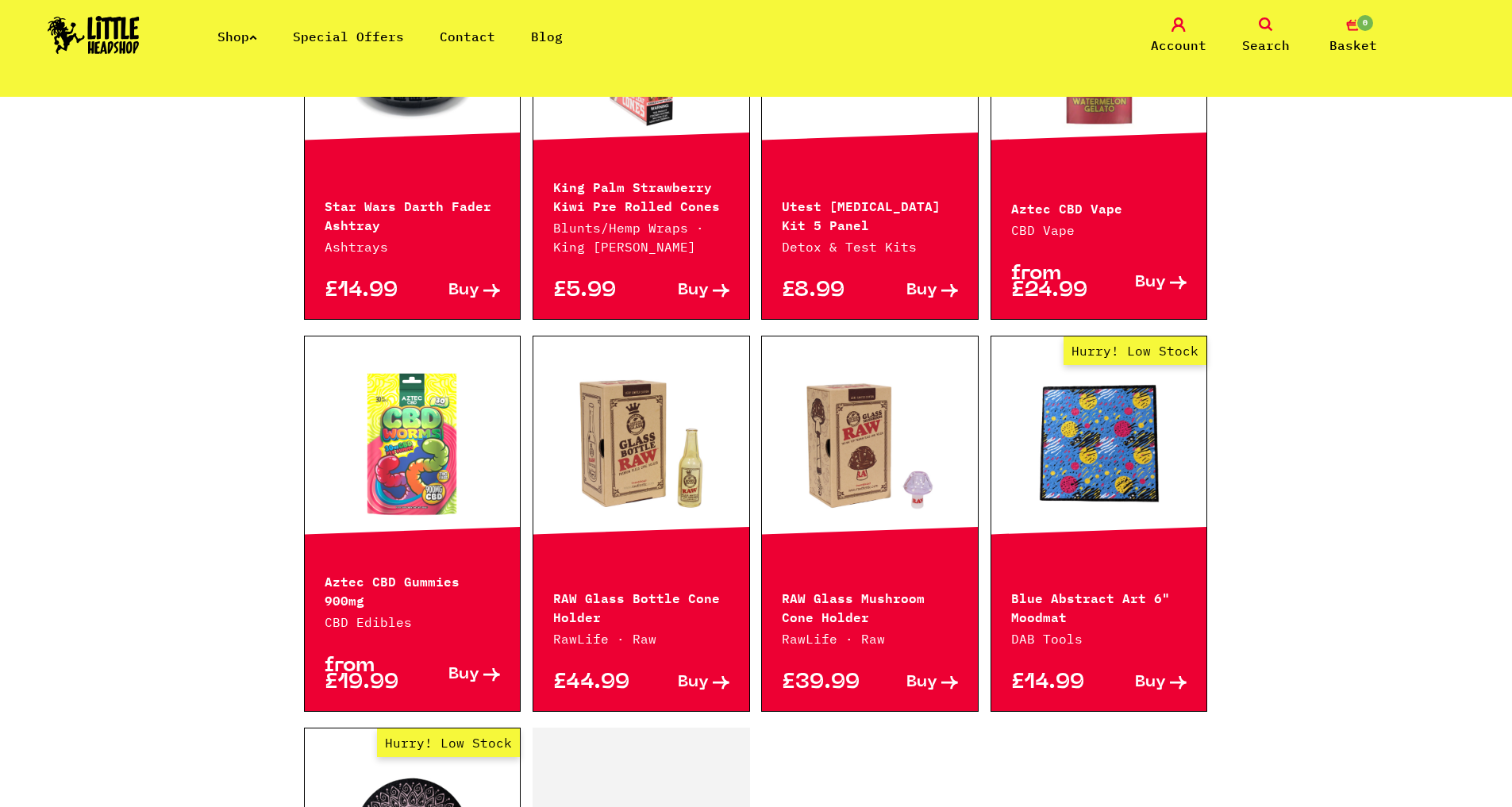
scroll to position [2223, 0]
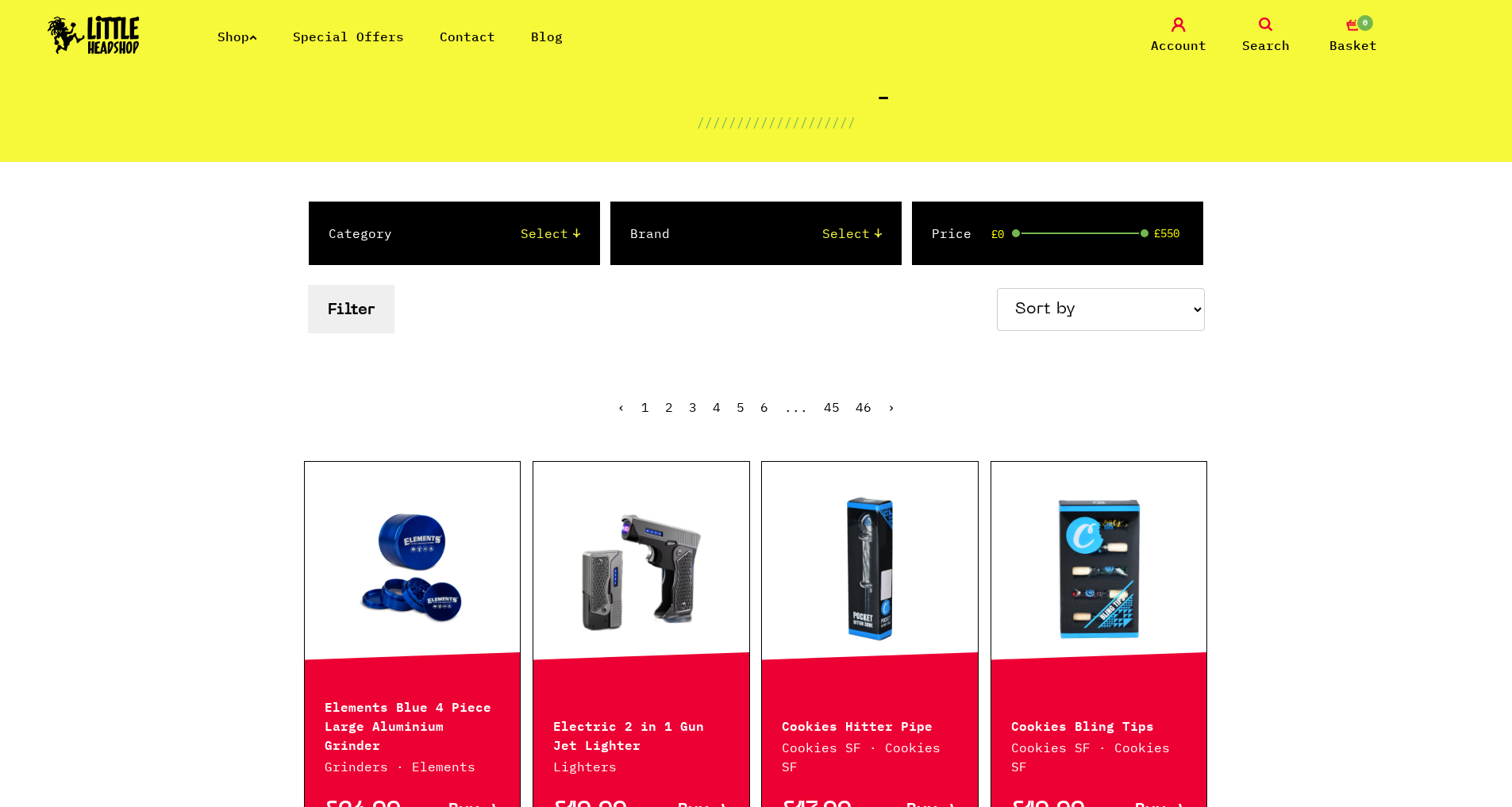
scroll to position [250, 0]
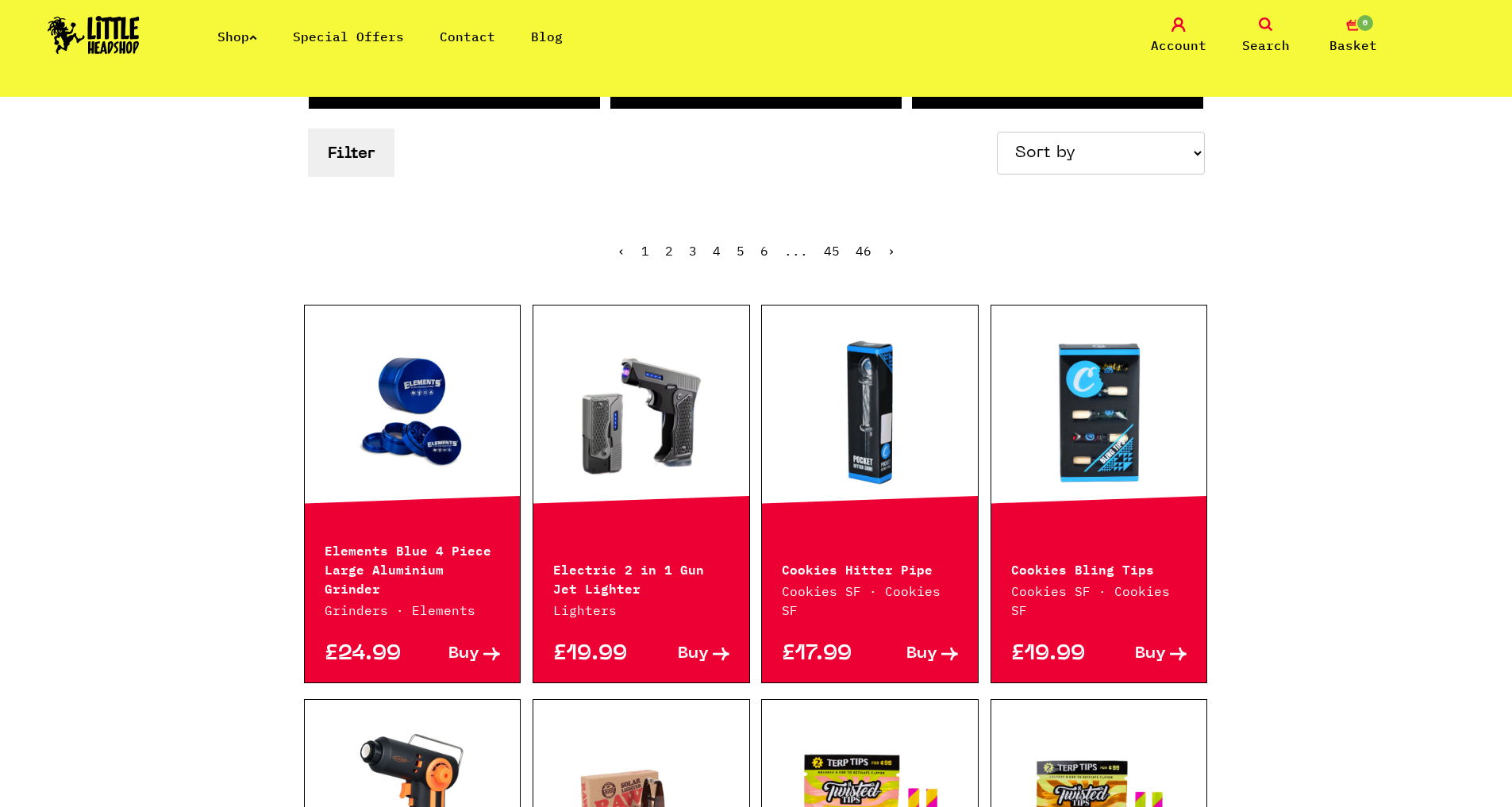
click at [654, 451] on link at bounding box center [641, 412] width 216 height 159
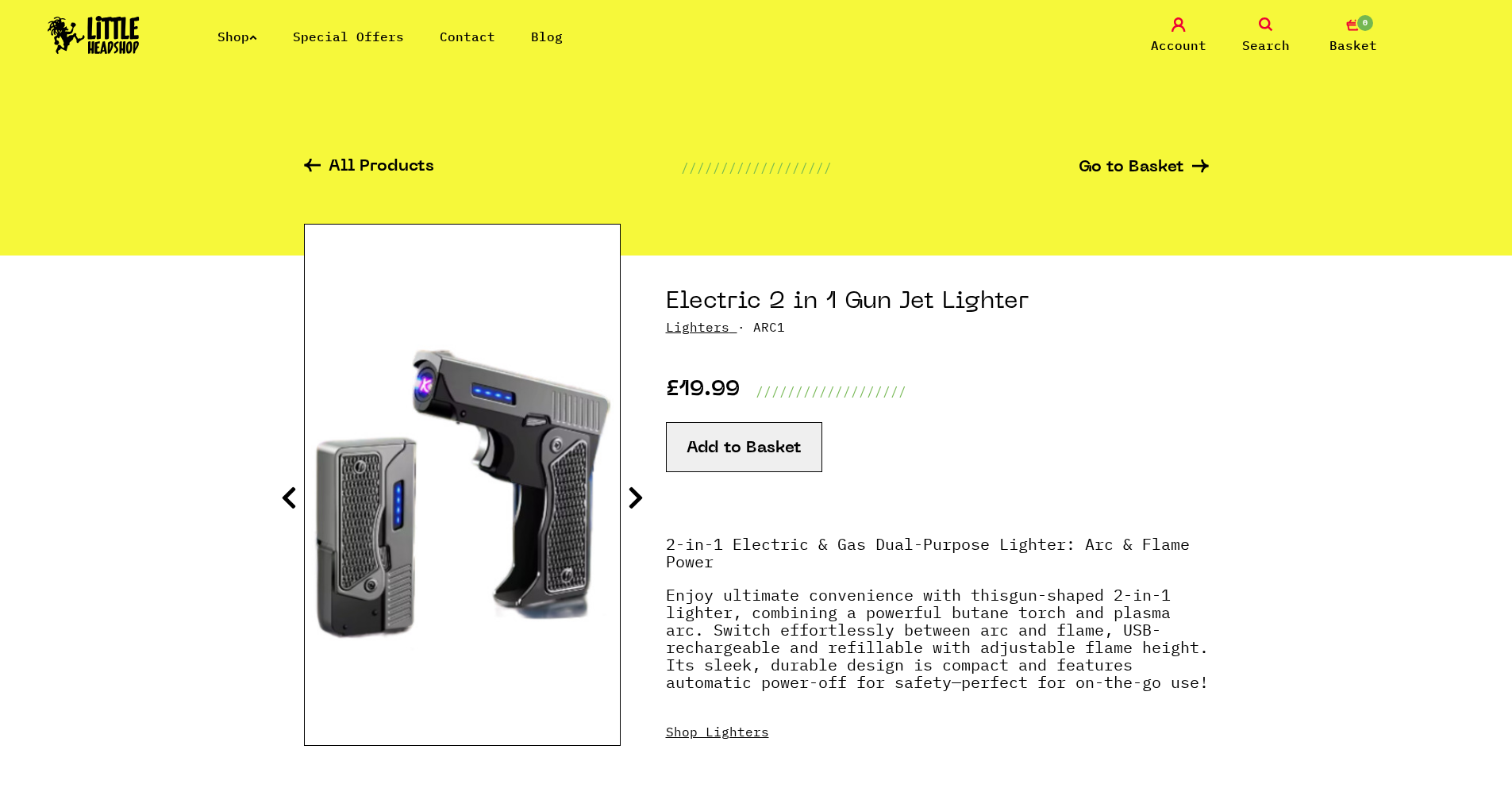
click at [634, 492] on icon at bounding box center [636, 498] width 16 height 25
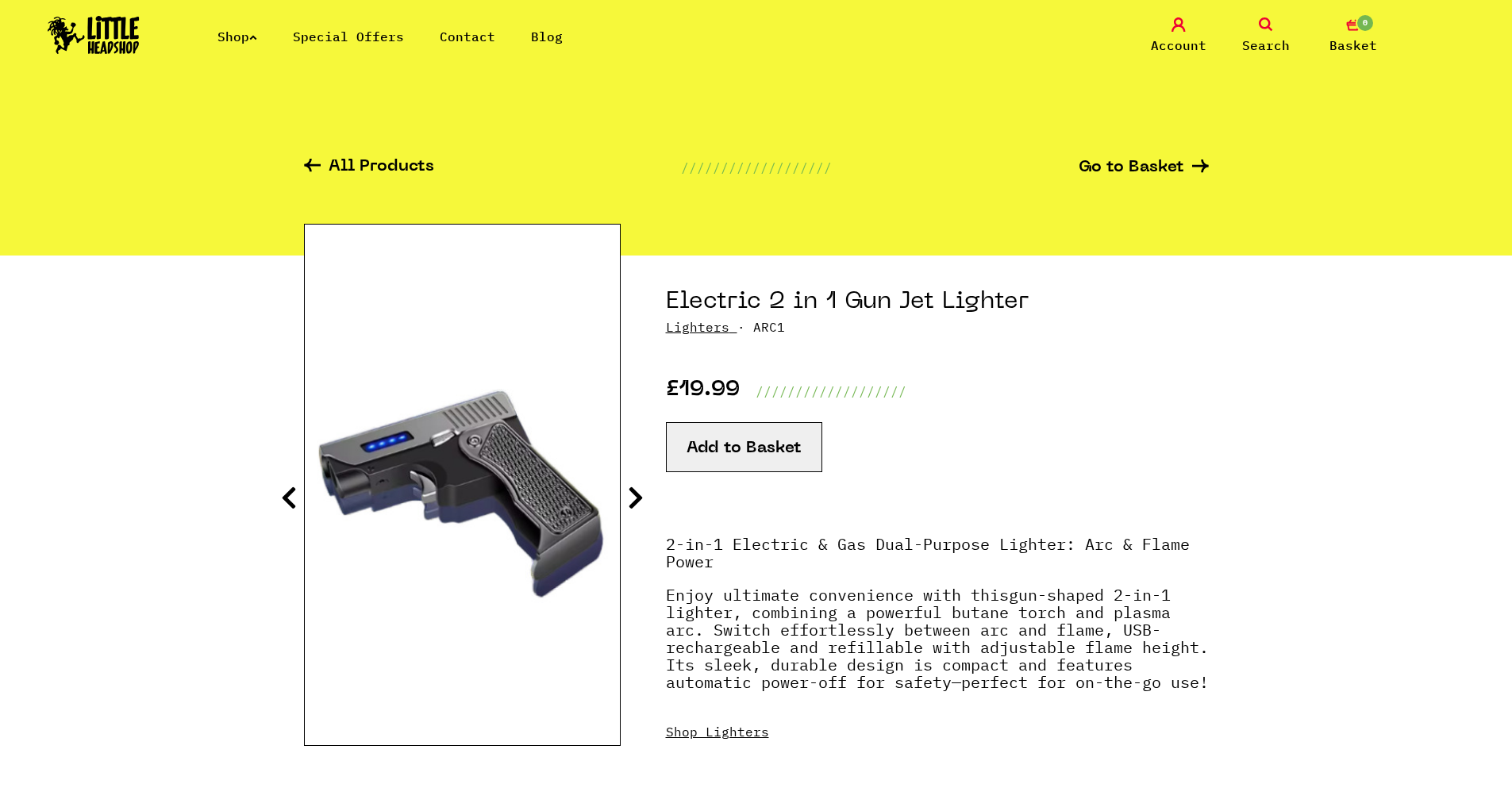
click at [634, 492] on icon at bounding box center [636, 498] width 16 height 25
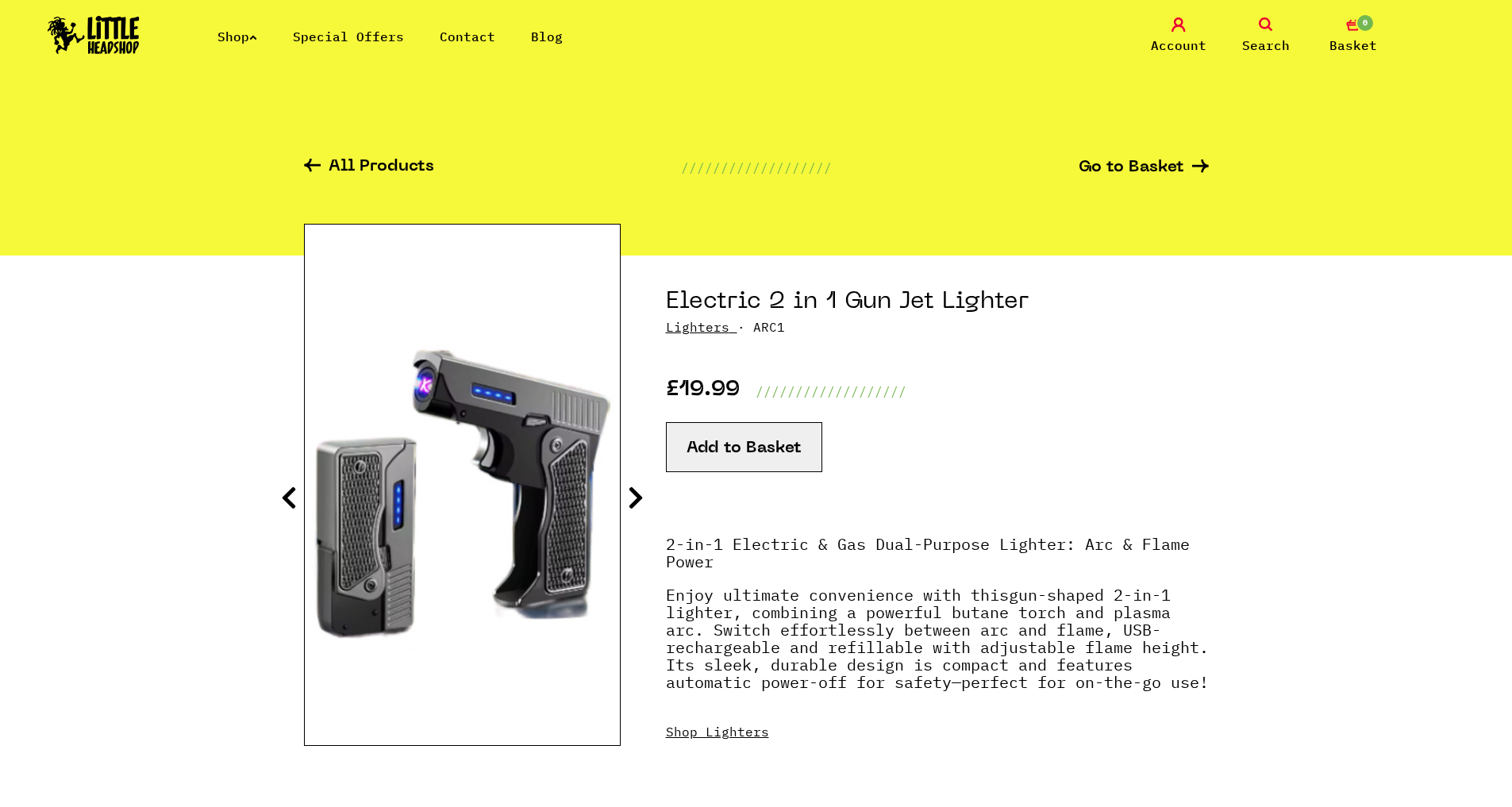
click at [634, 492] on icon at bounding box center [636, 498] width 16 height 25
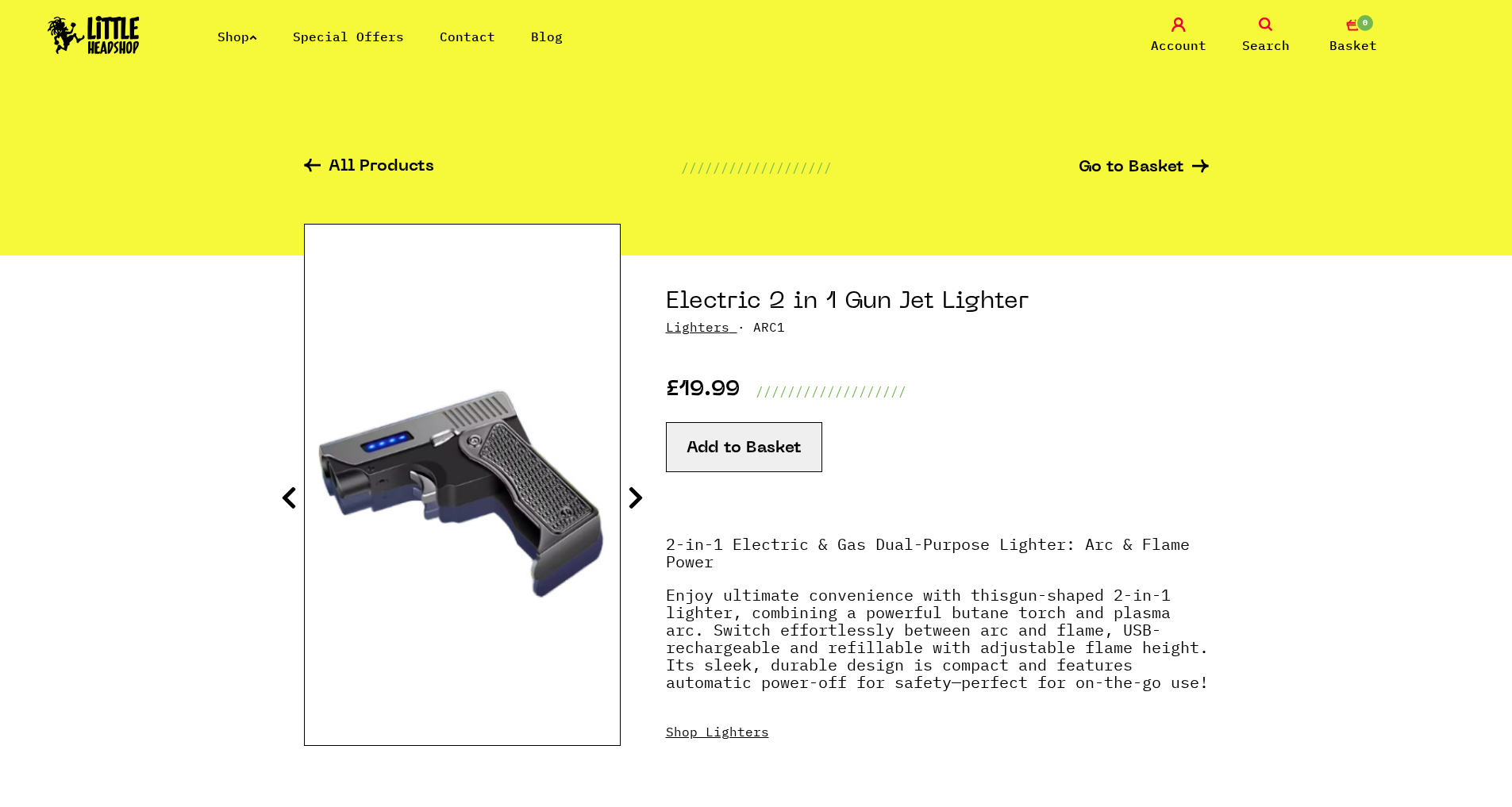
click at [634, 492] on icon at bounding box center [636, 498] width 16 height 25
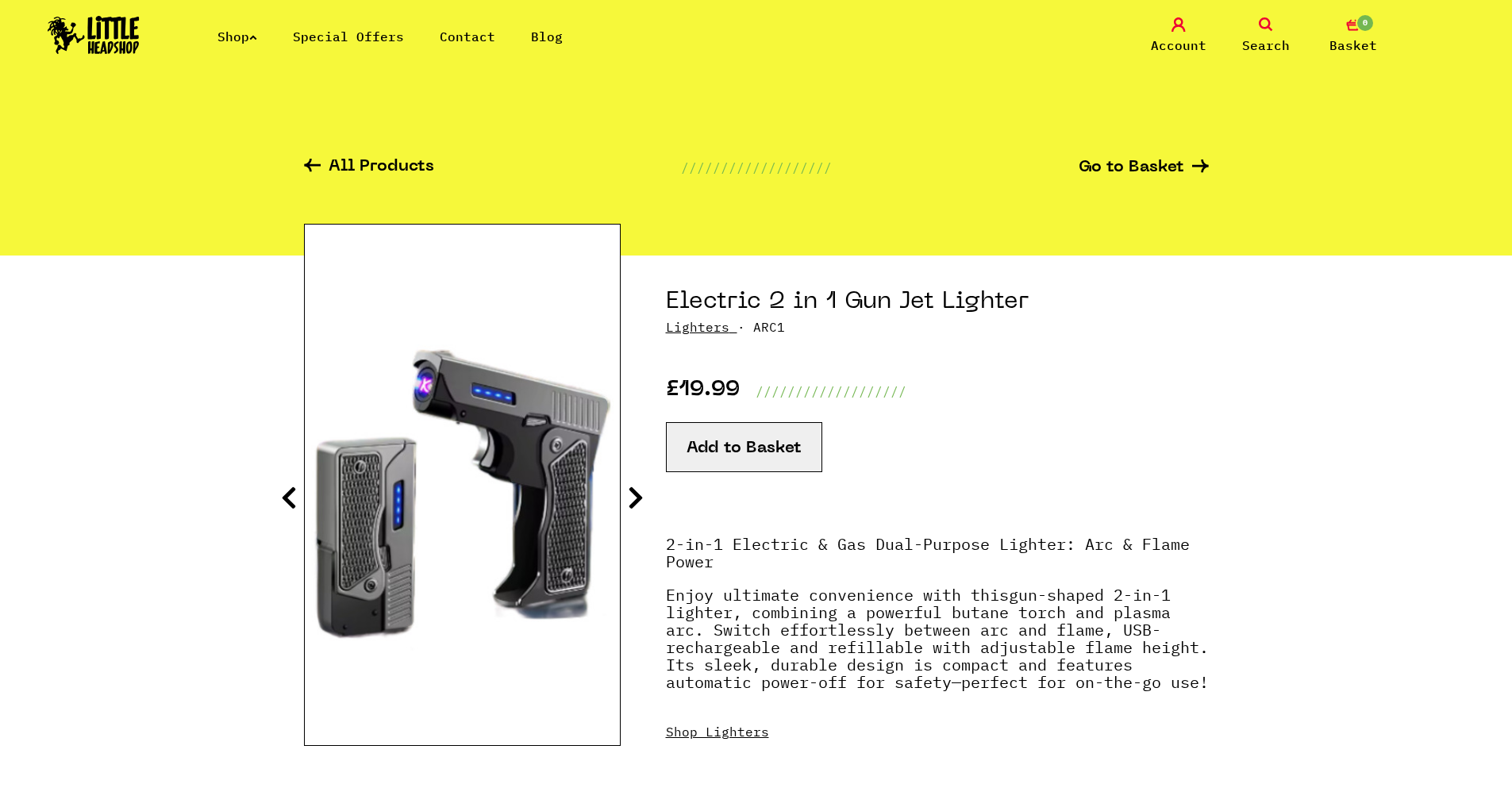
click at [634, 492] on icon at bounding box center [636, 498] width 16 height 25
click at [417, 160] on link "All Products" at bounding box center [369, 167] width 130 height 18
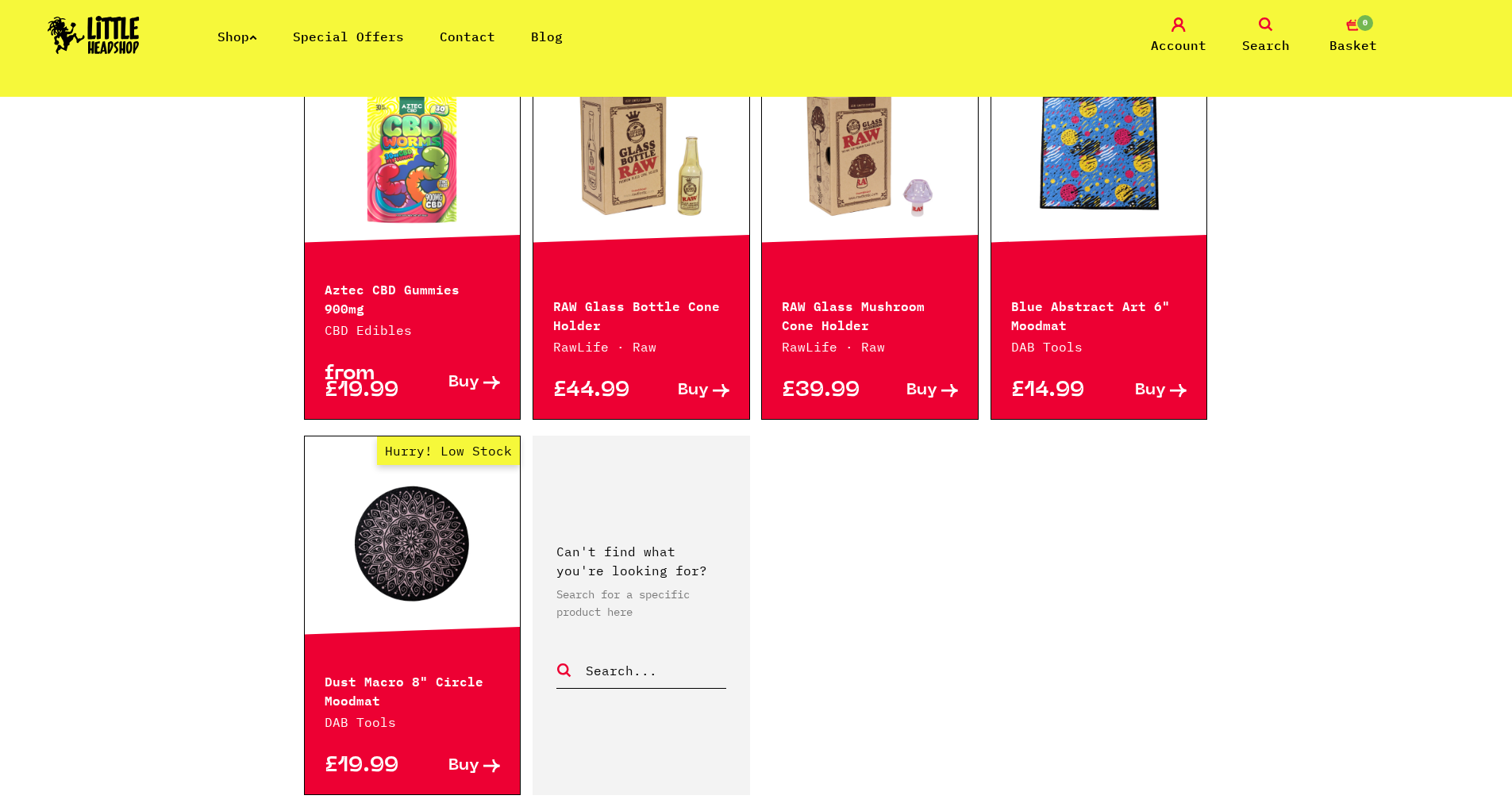
scroll to position [2519, 0]
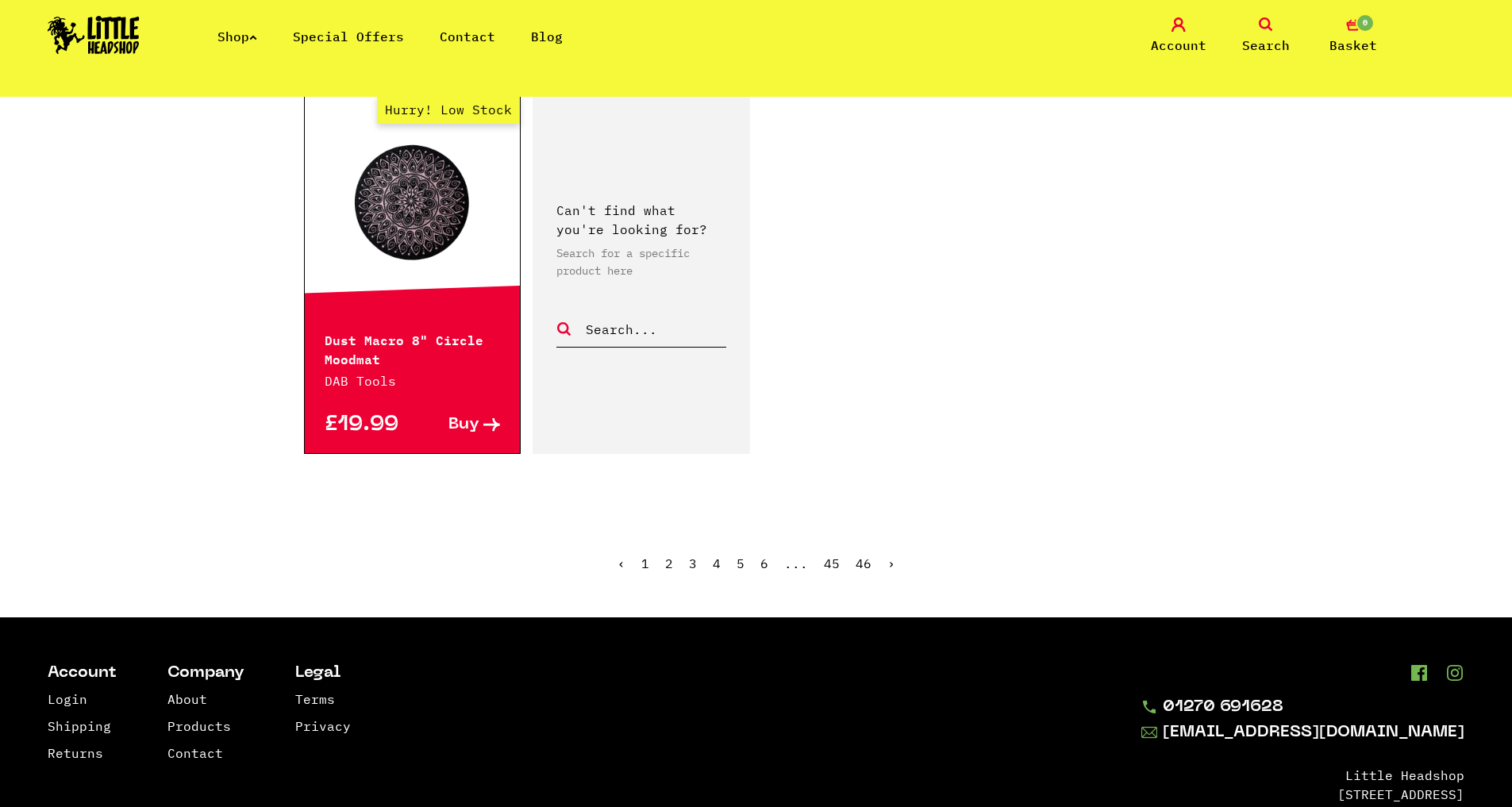
click at [716, 556] on link "4" at bounding box center [717, 563] width 8 height 16
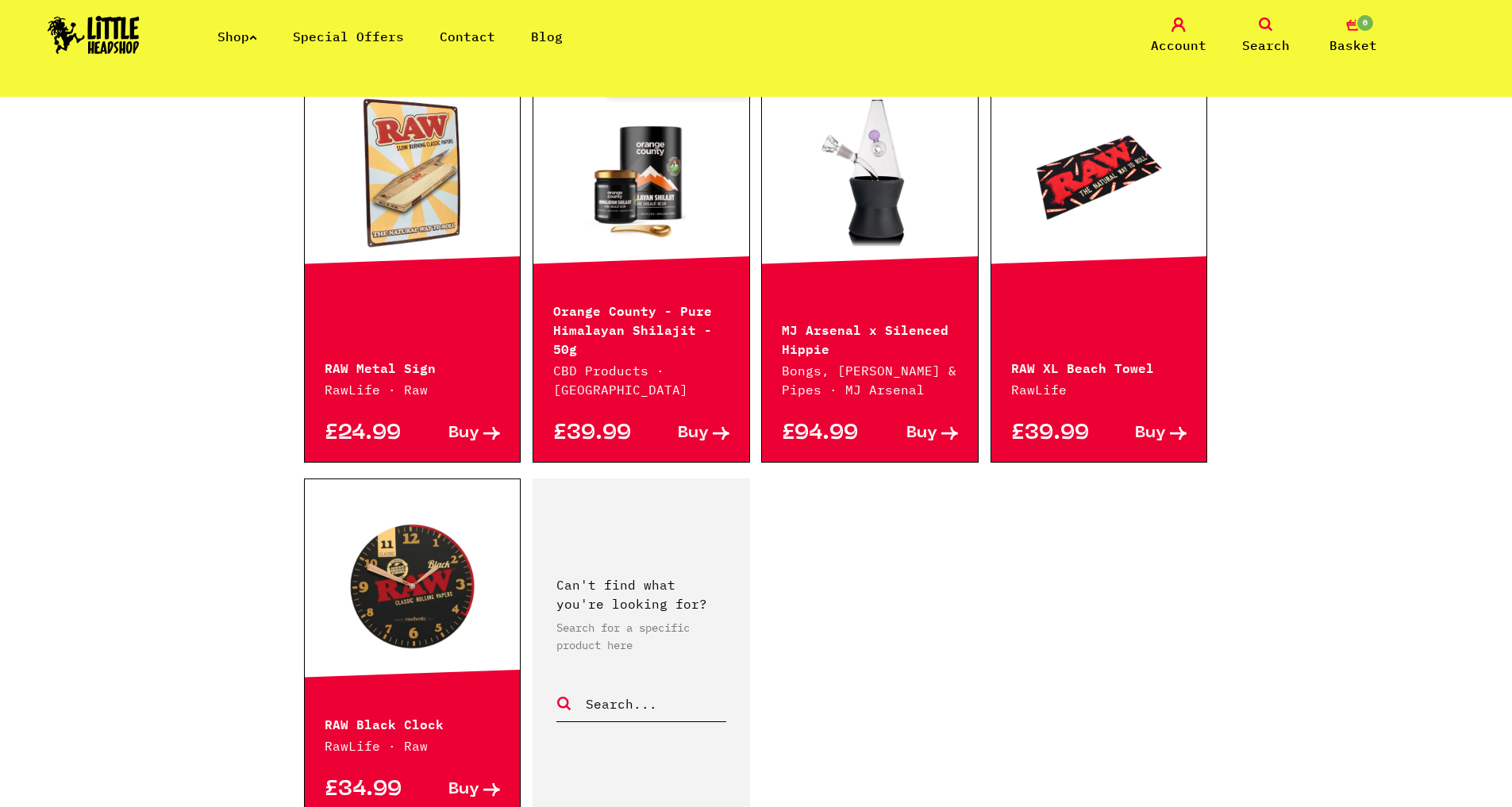
scroll to position [2354, 0]
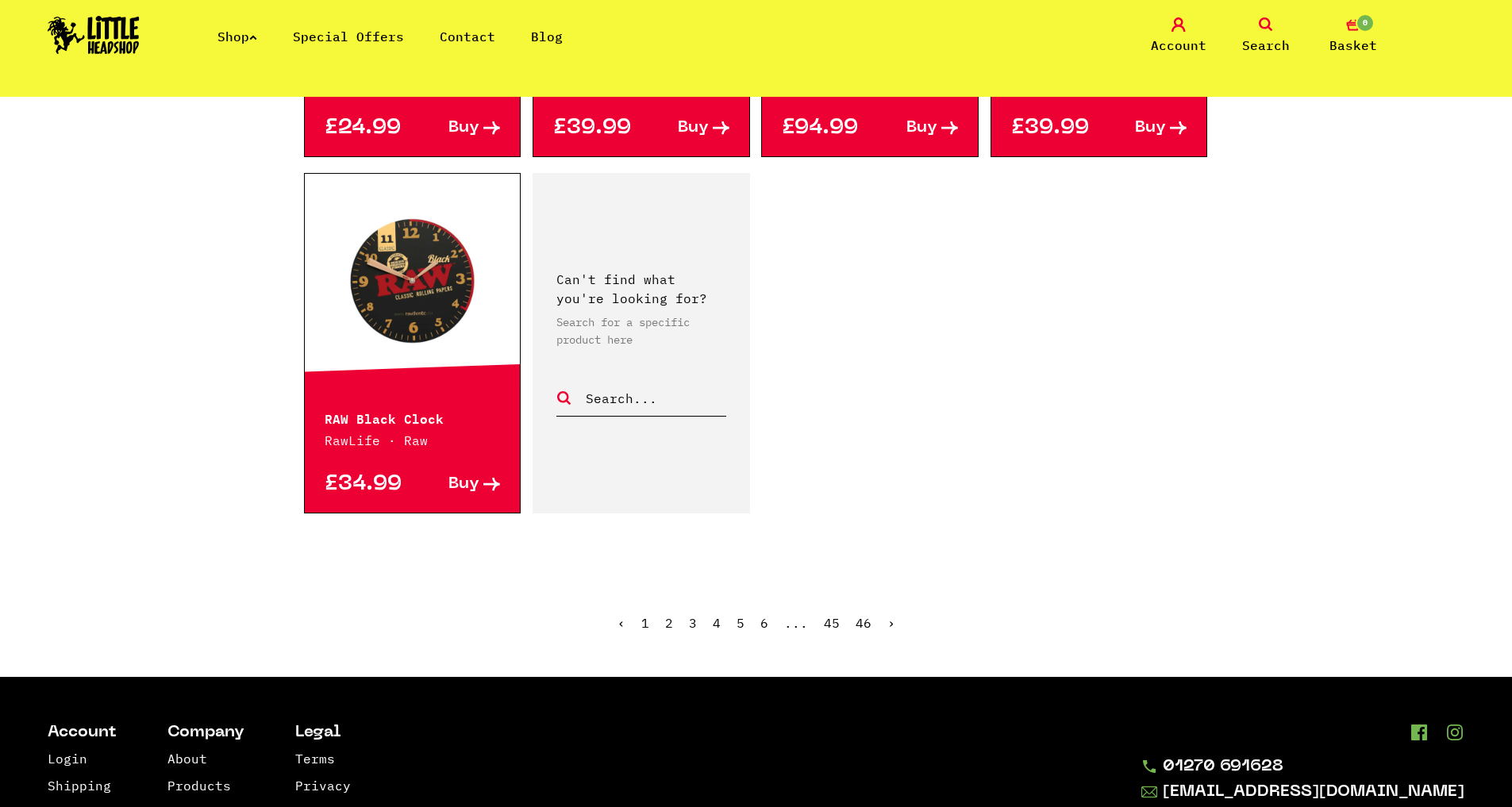
click at [745, 615] on link "5" at bounding box center [740, 623] width 8 height 16
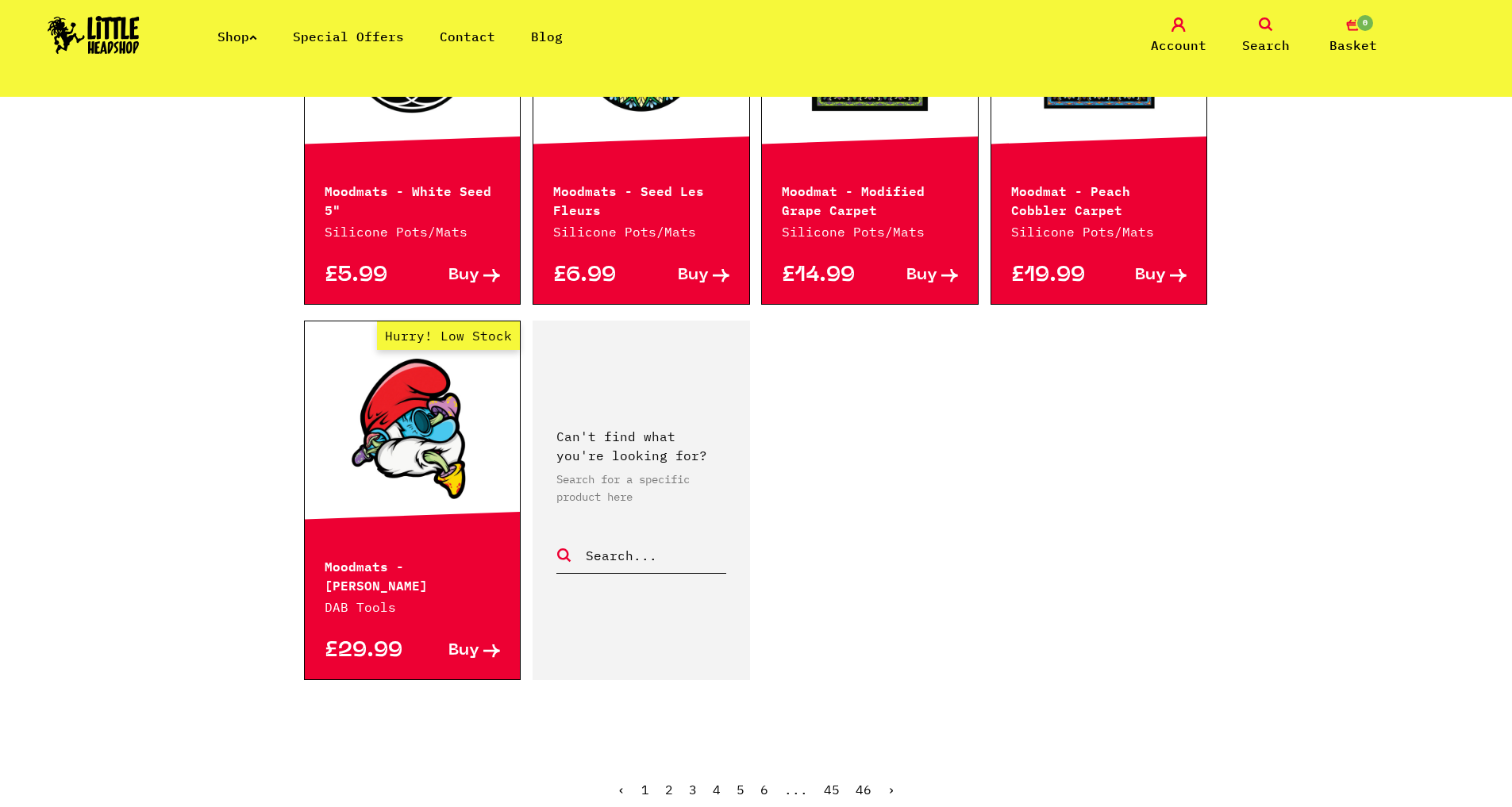
scroll to position [2320, 0]
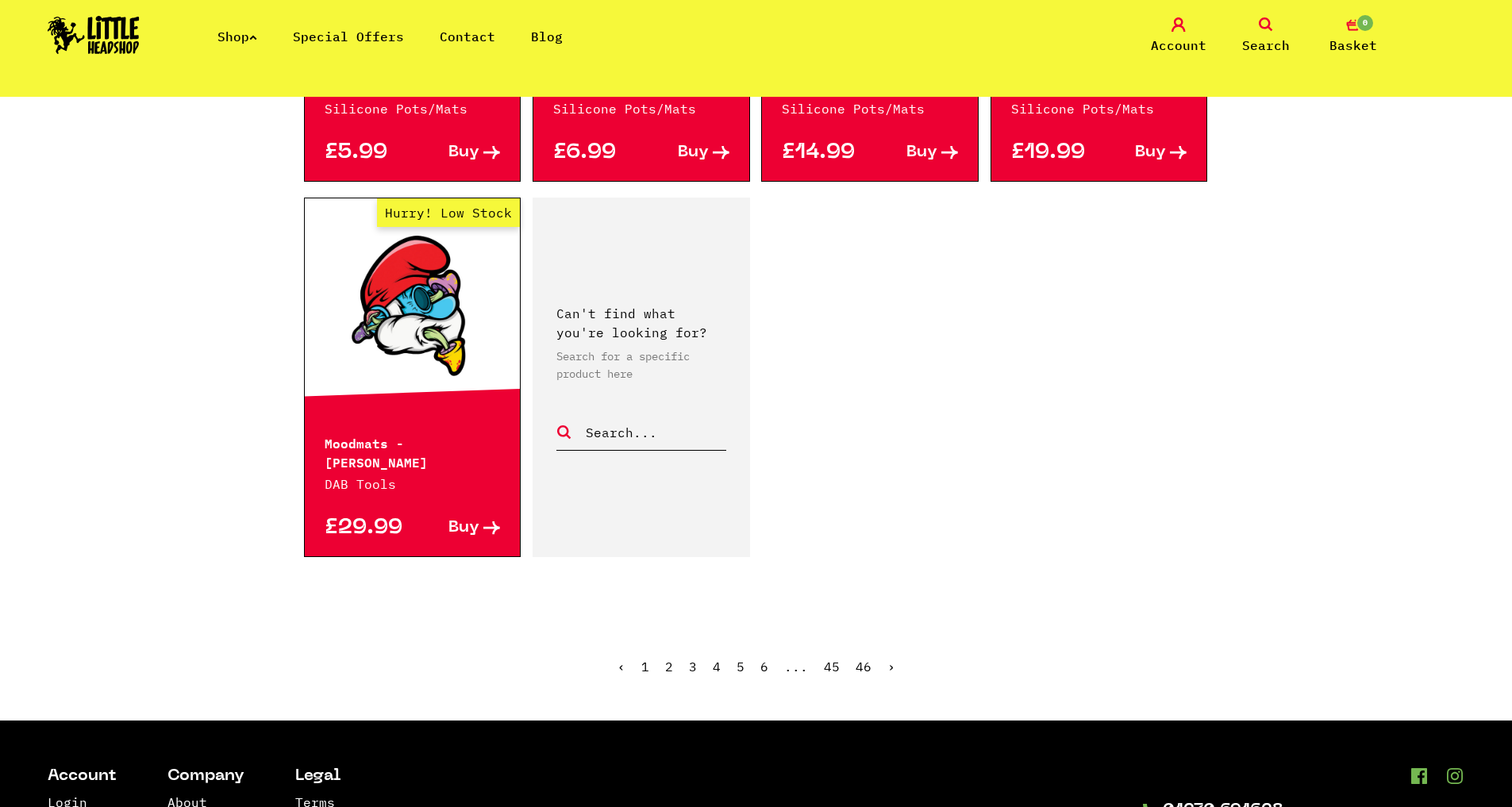
click at [764, 658] on link "6" at bounding box center [764, 666] width 8 height 16
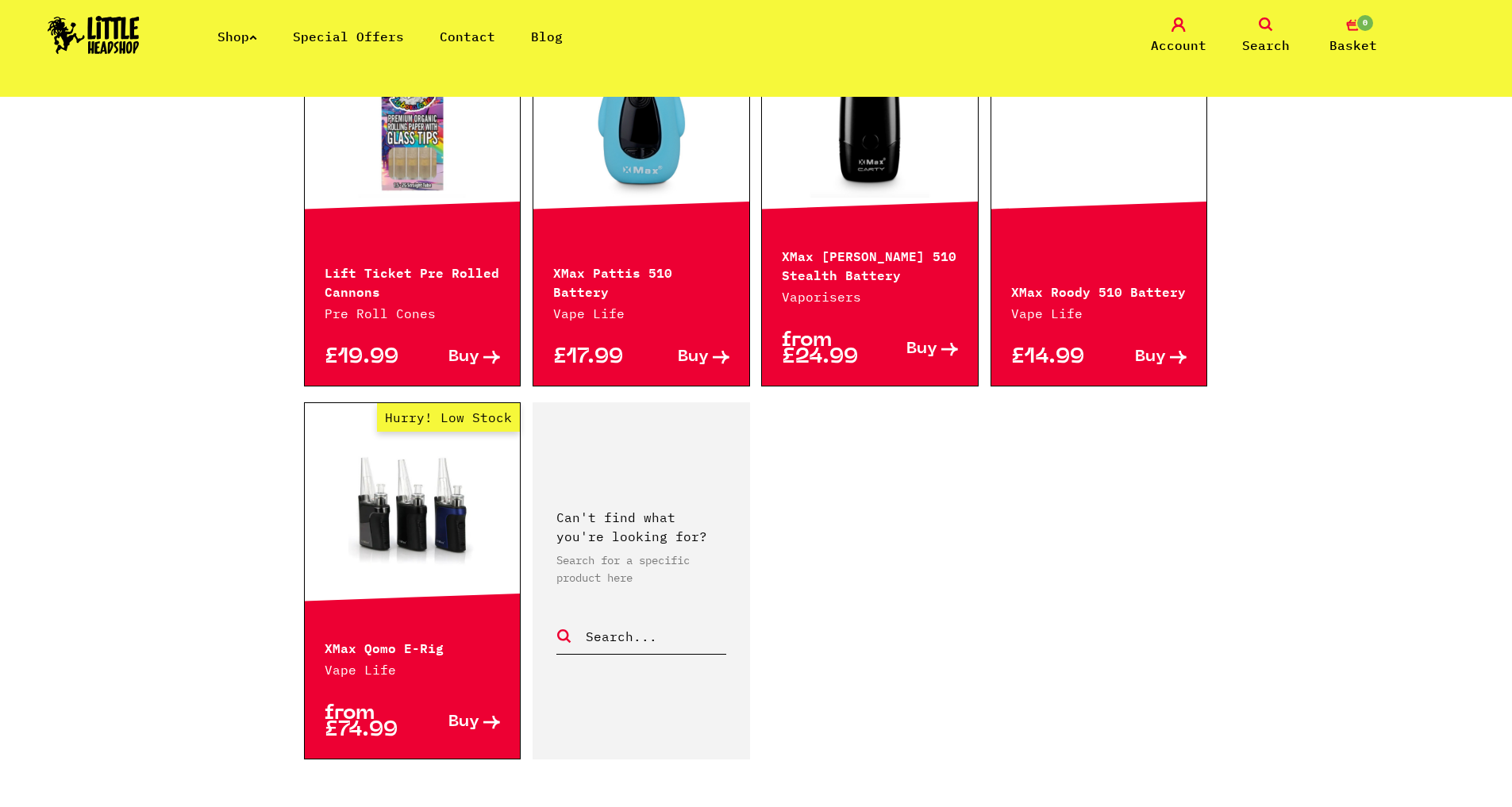
scroll to position [2423, 0]
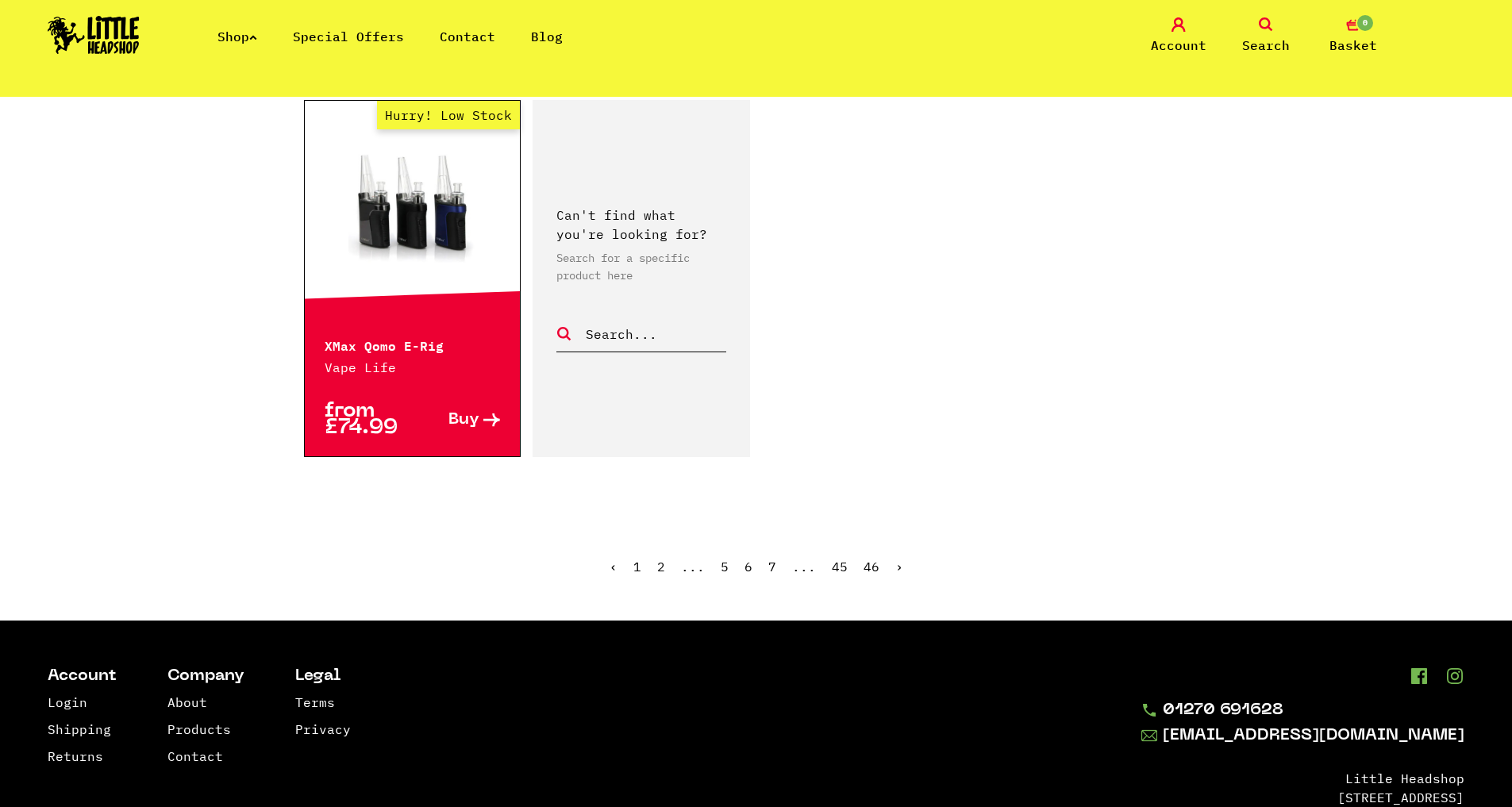
click at [768, 567] on link "7" at bounding box center [772, 566] width 8 height 16
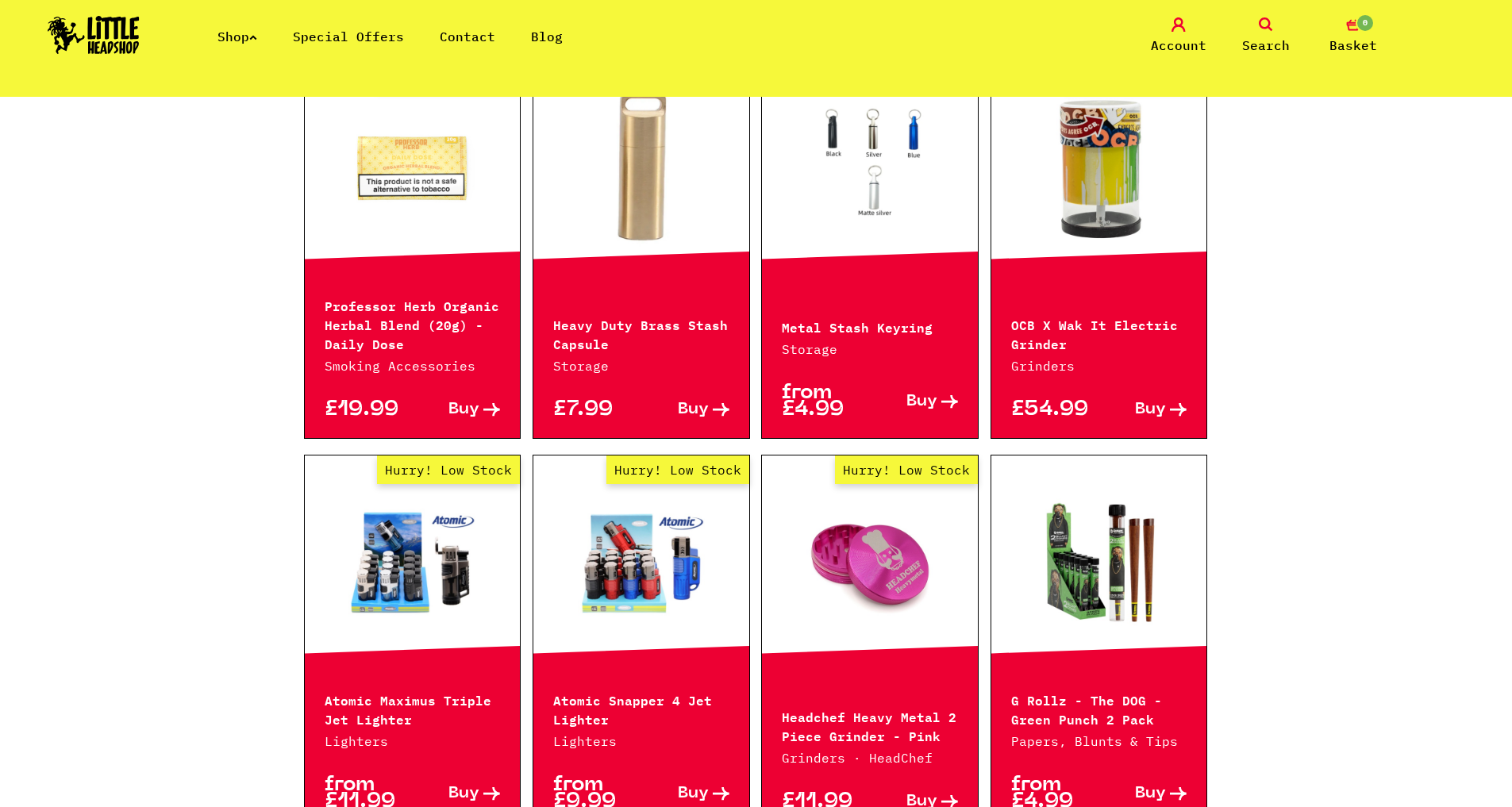
scroll to position [2024, 0]
